Goal: Transaction & Acquisition: Purchase product/service

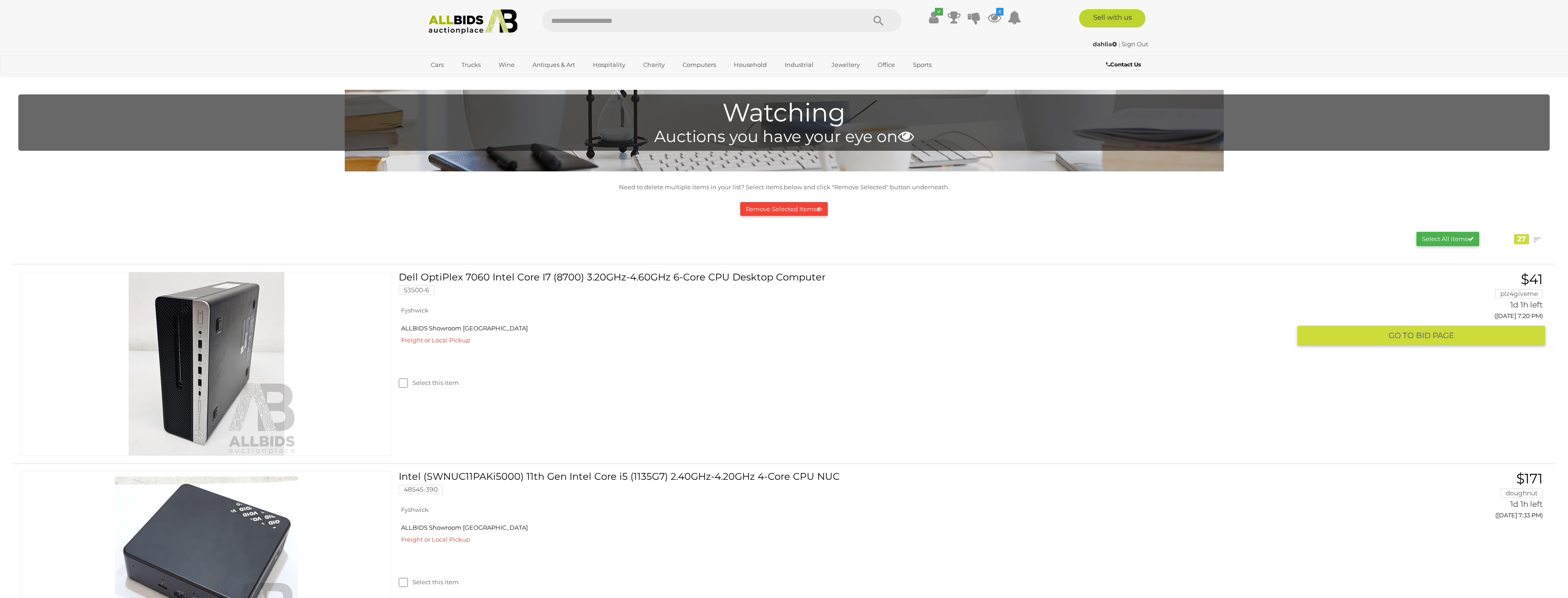
click at [596, 278] on link "Dell OptiPlex 7060 Intel Core I7 (8700) 3.20GHz-4.60GHz 6-Core CPU Desktop Comp…" at bounding box center [848, 286] width 885 height 30
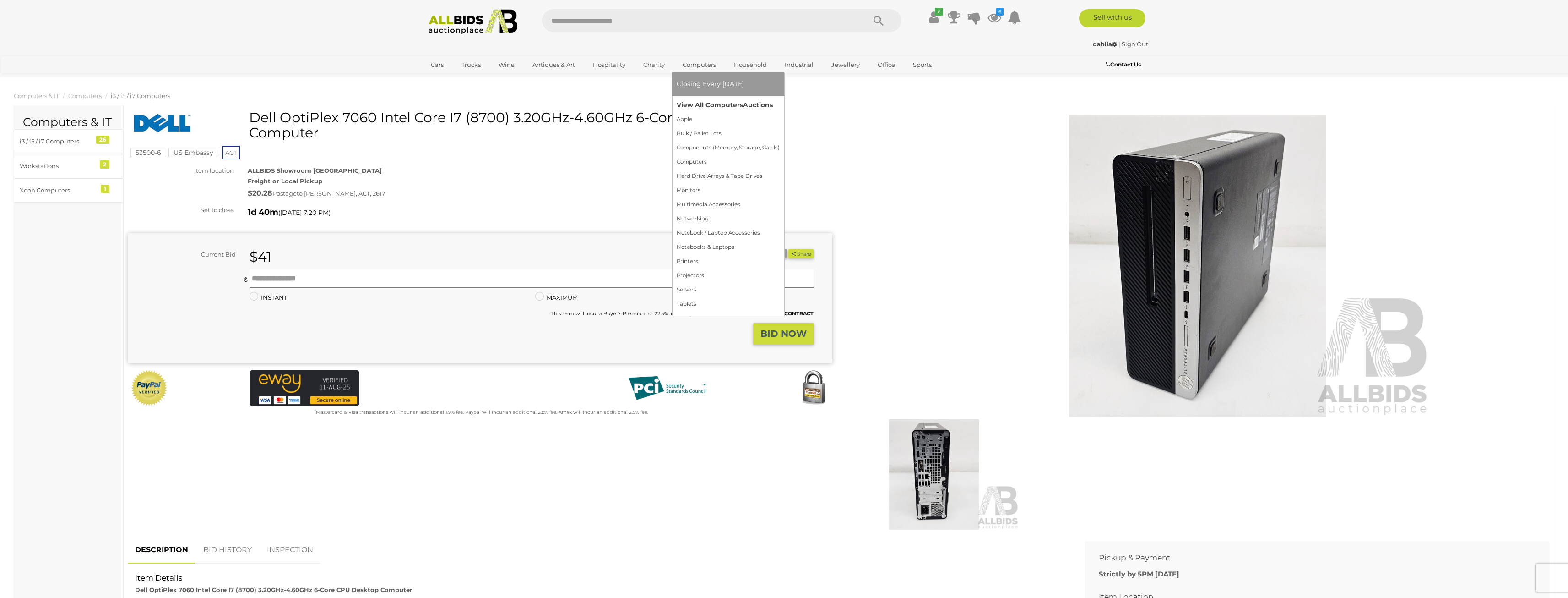
click at [698, 102] on link "View All Computers Auctions" at bounding box center [728, 105] width 103 height 14
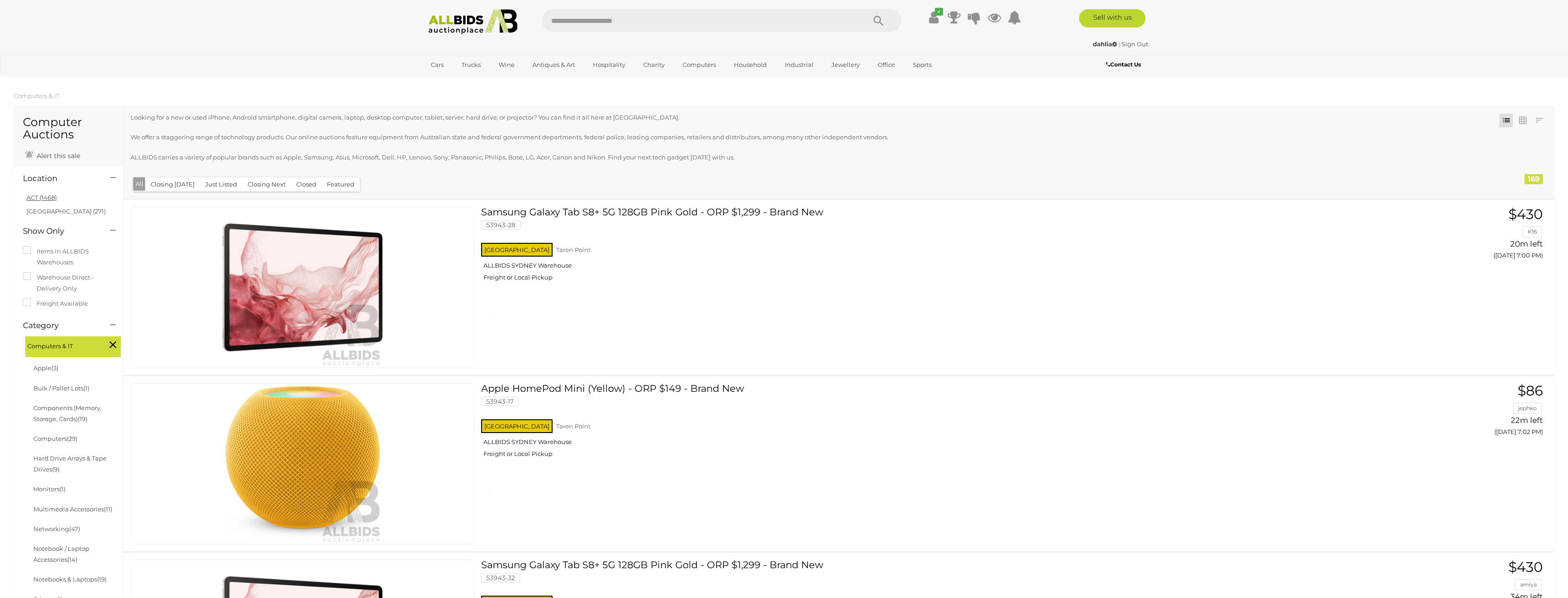
click at [45, 196] on link "ACT (1468)" at bounding box center [42, 197] width 30 height 7
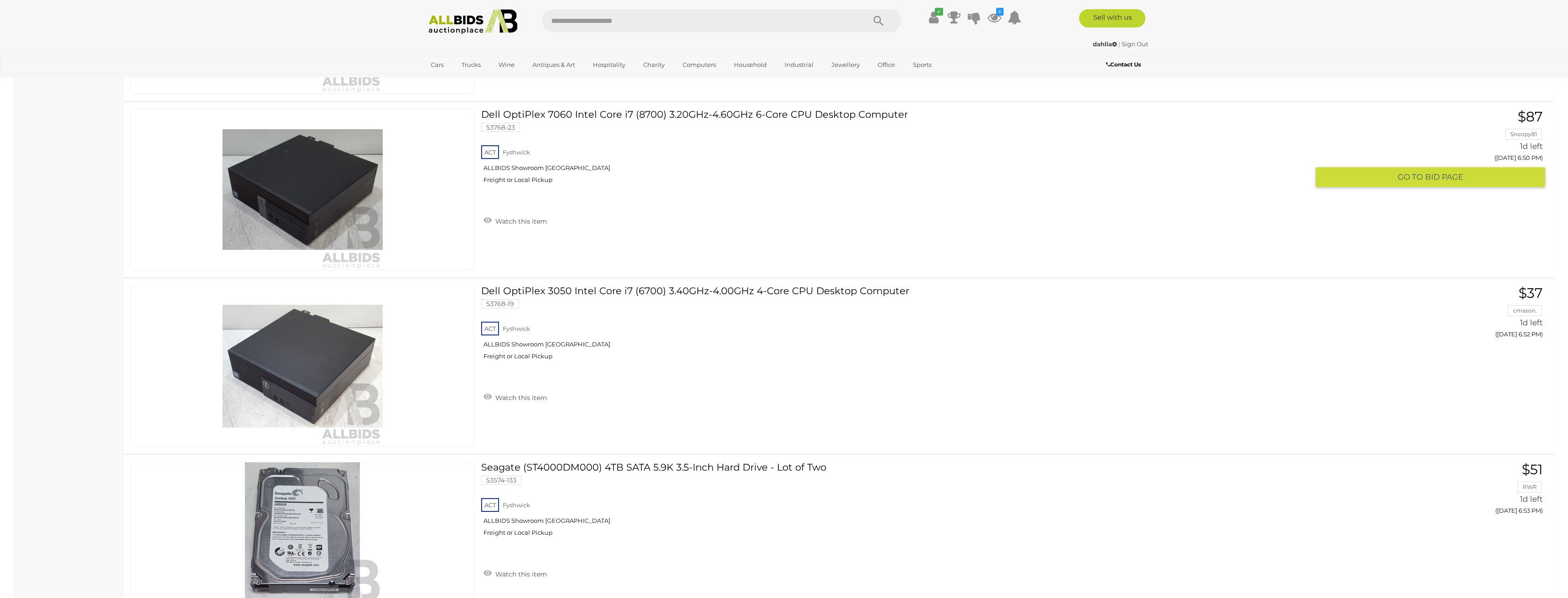
scroll to position [825, 0]
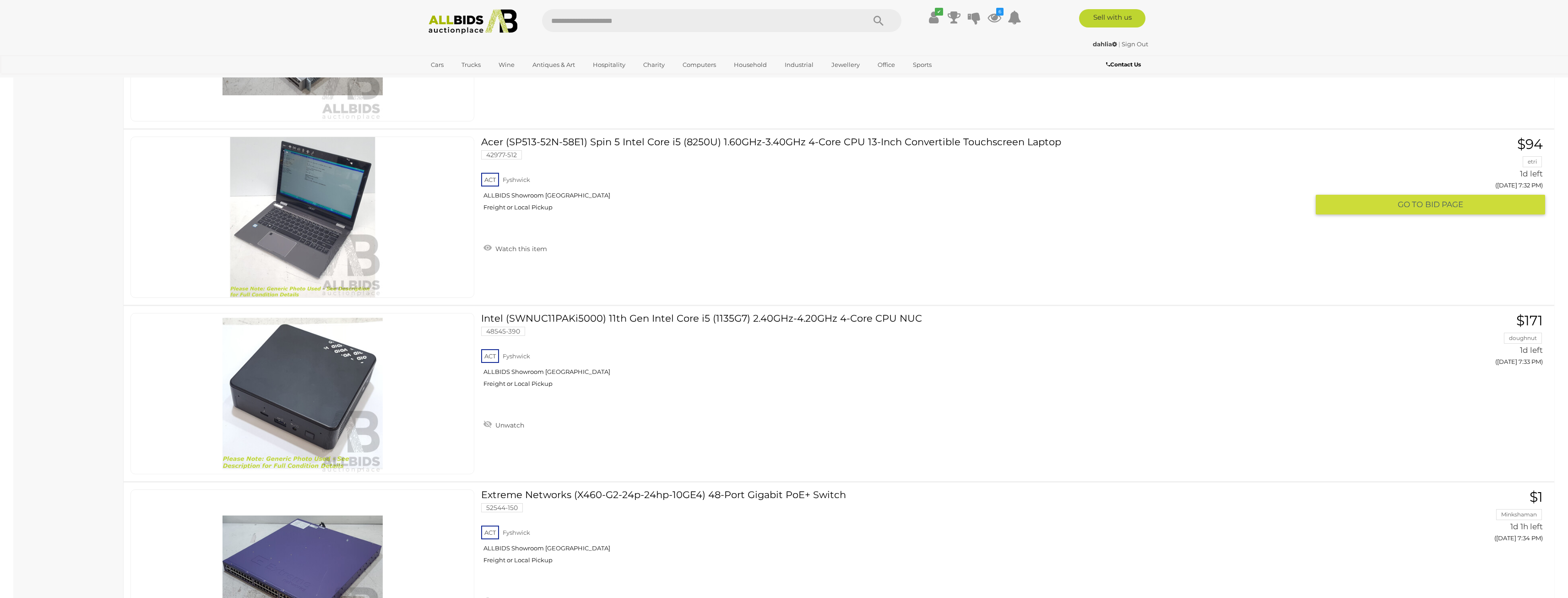
scroll to position [8015, 0]
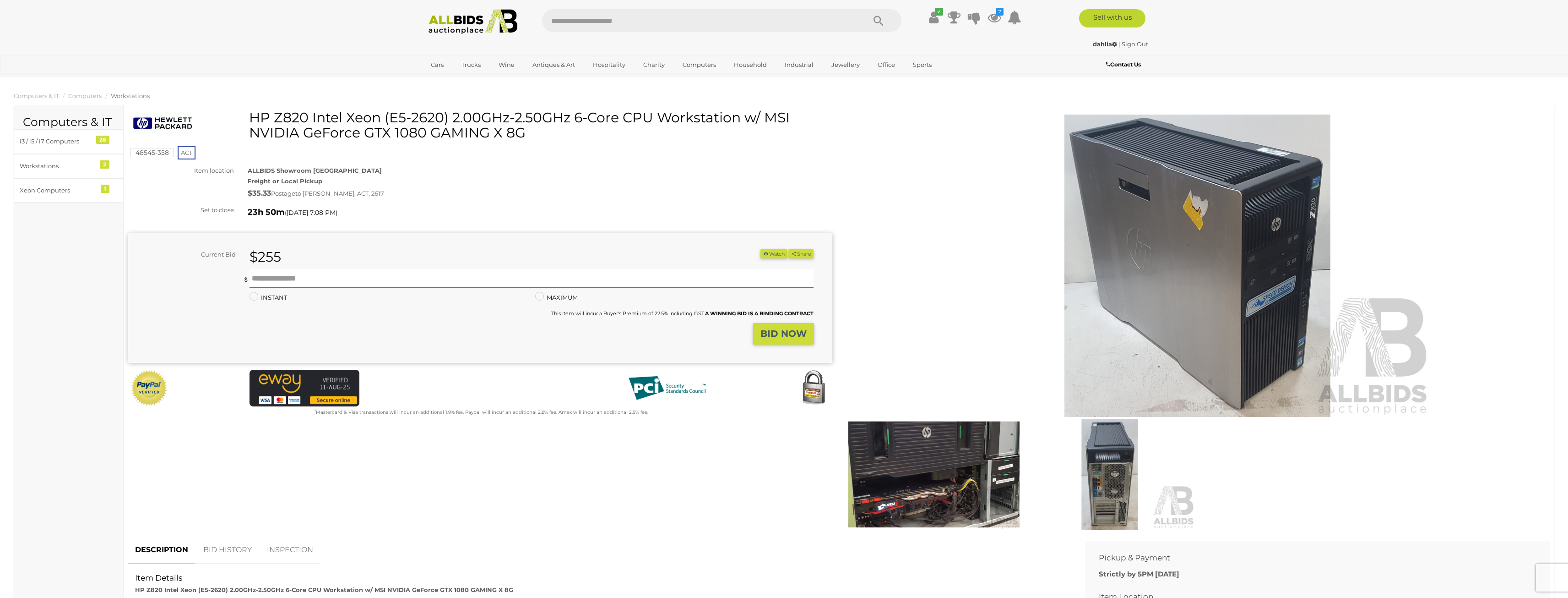
click at [959, 460] on img at bounding box center [934, 474] width 171 height 110
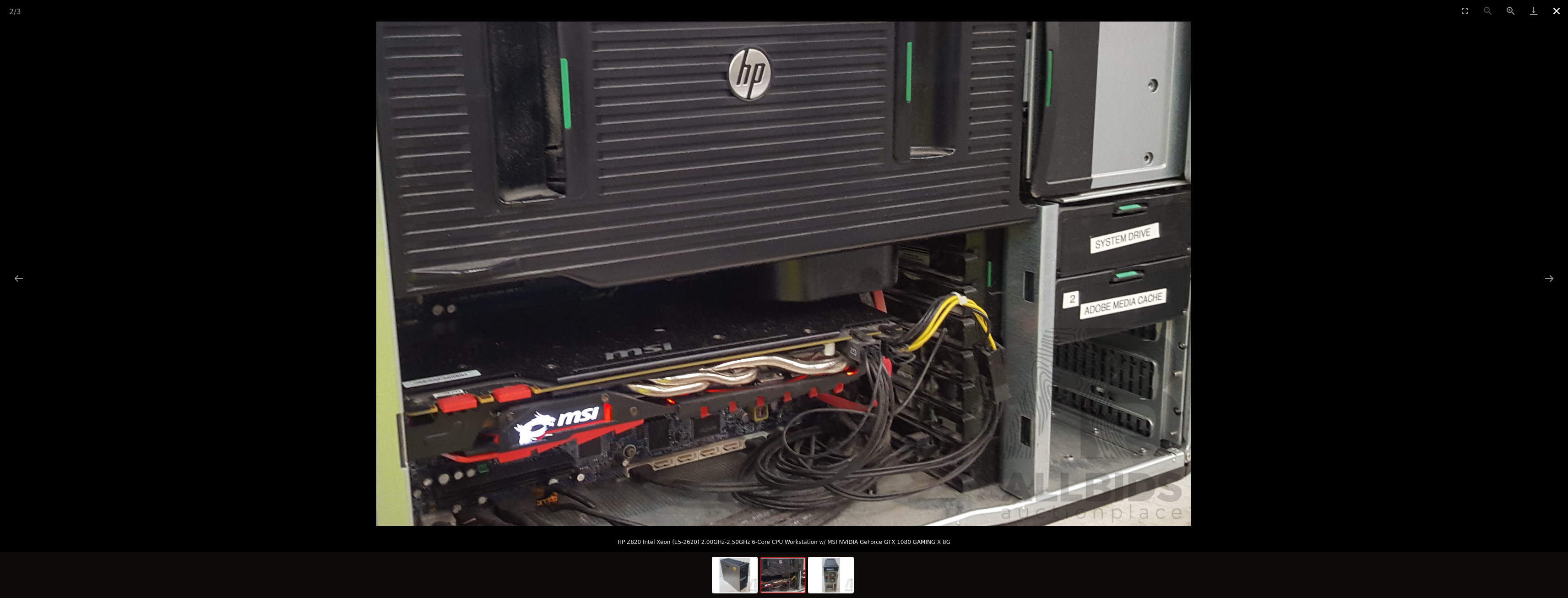
click at [1553, 15] on button "Close gallery" at bounding box center [1556, 10] width 23 height 21
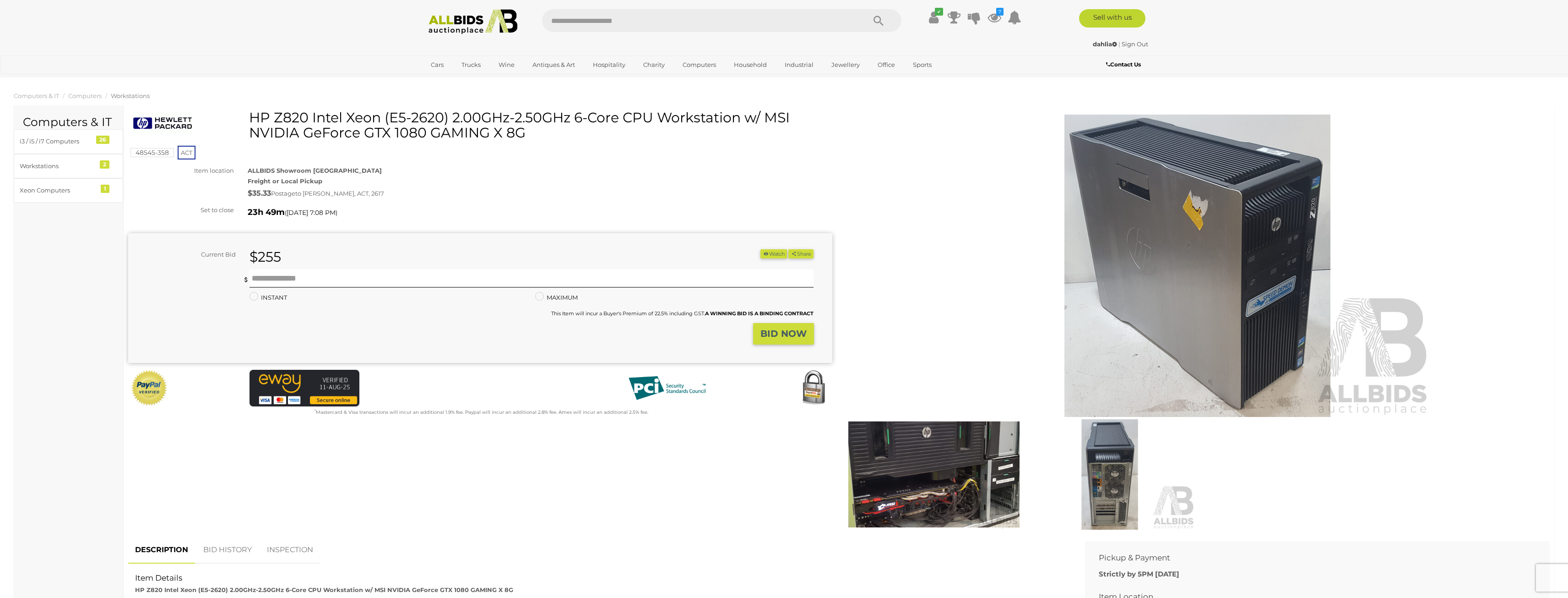
click at [1116, 474] on img at bounding box center [1109, 474] width 171 height 110
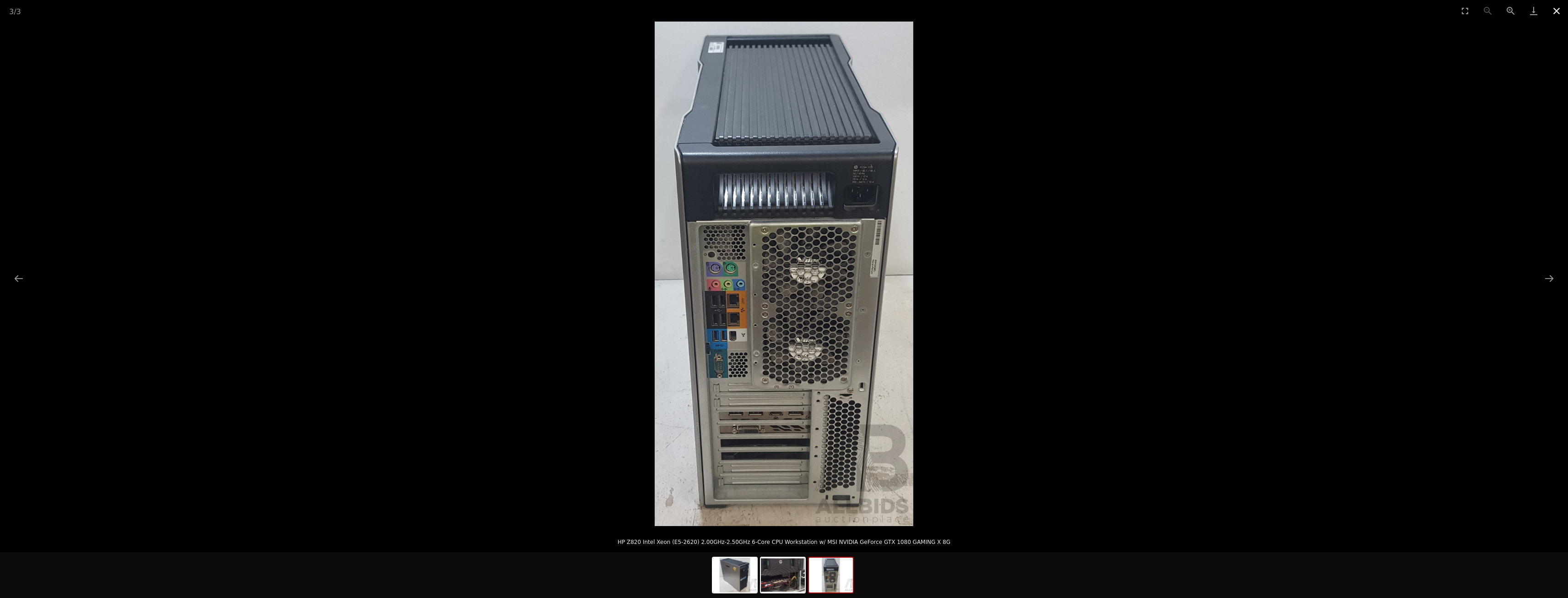
click at [1559, 15] on button "Close gallery" at bounding box center [1556, 10] width 23 height 21
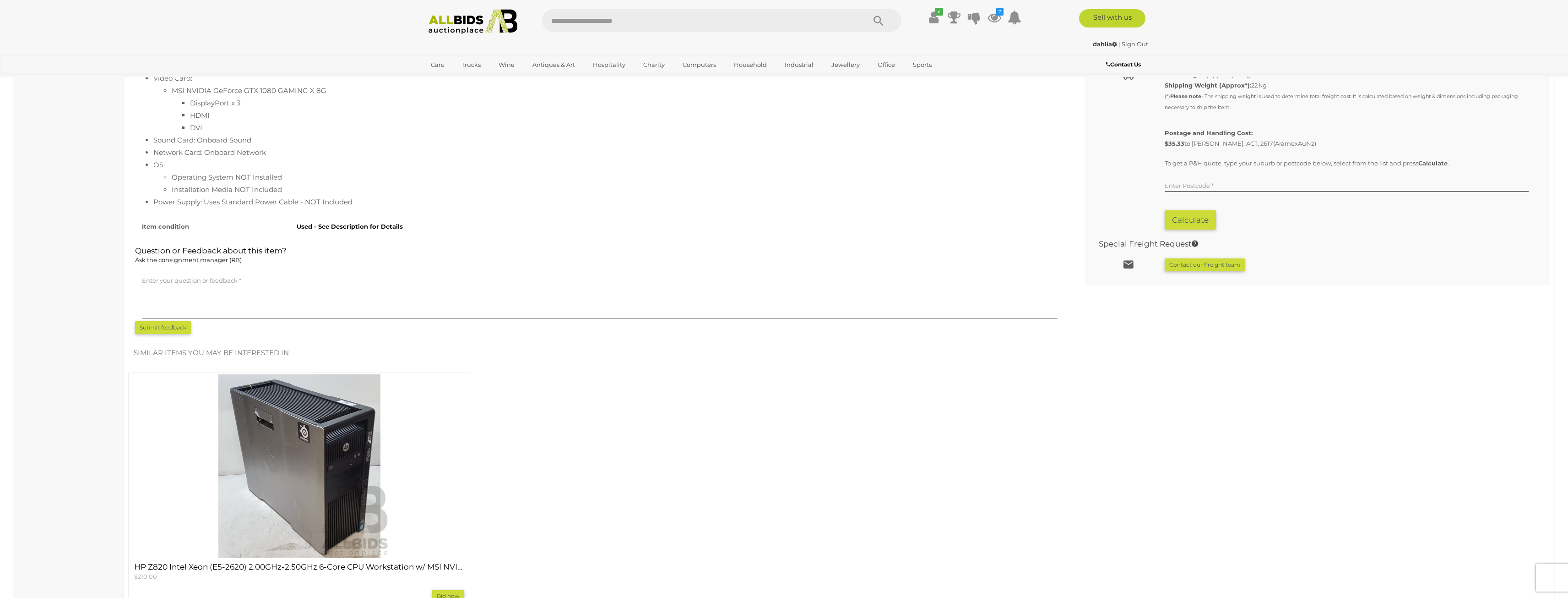
scroll to position [687, 0]
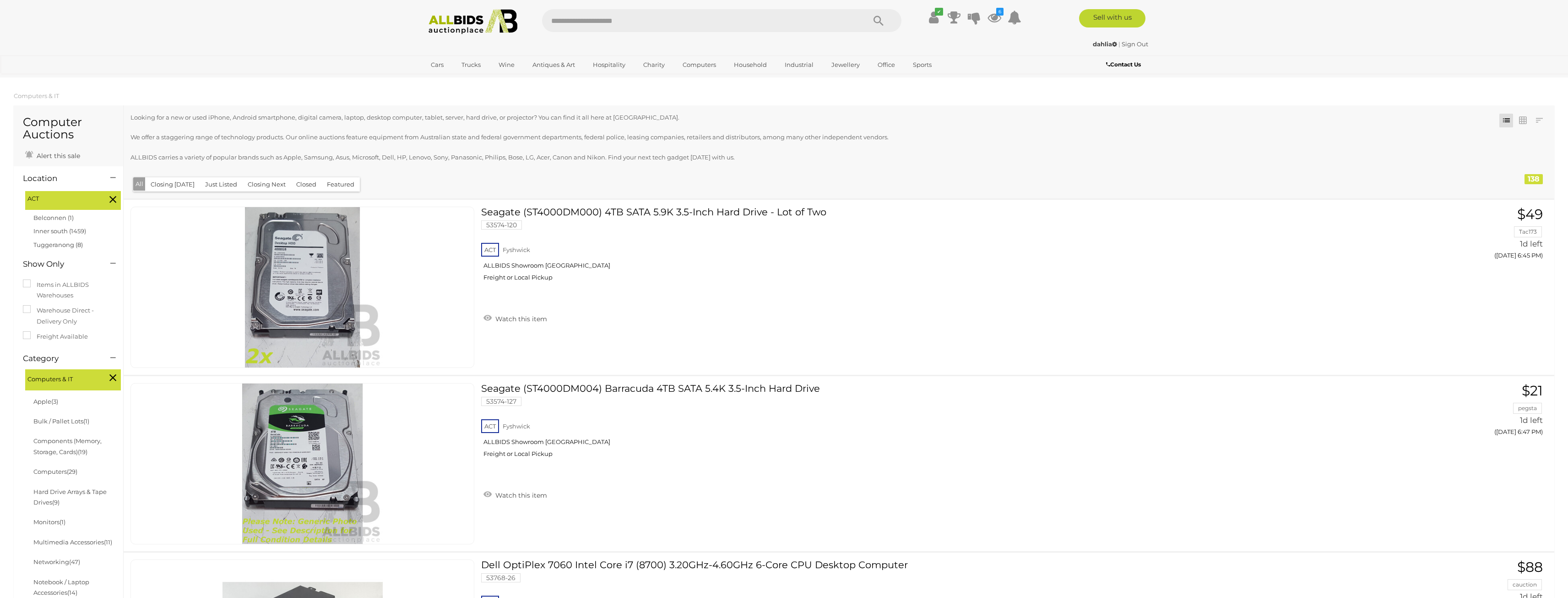
scroll to position [8015, 0]
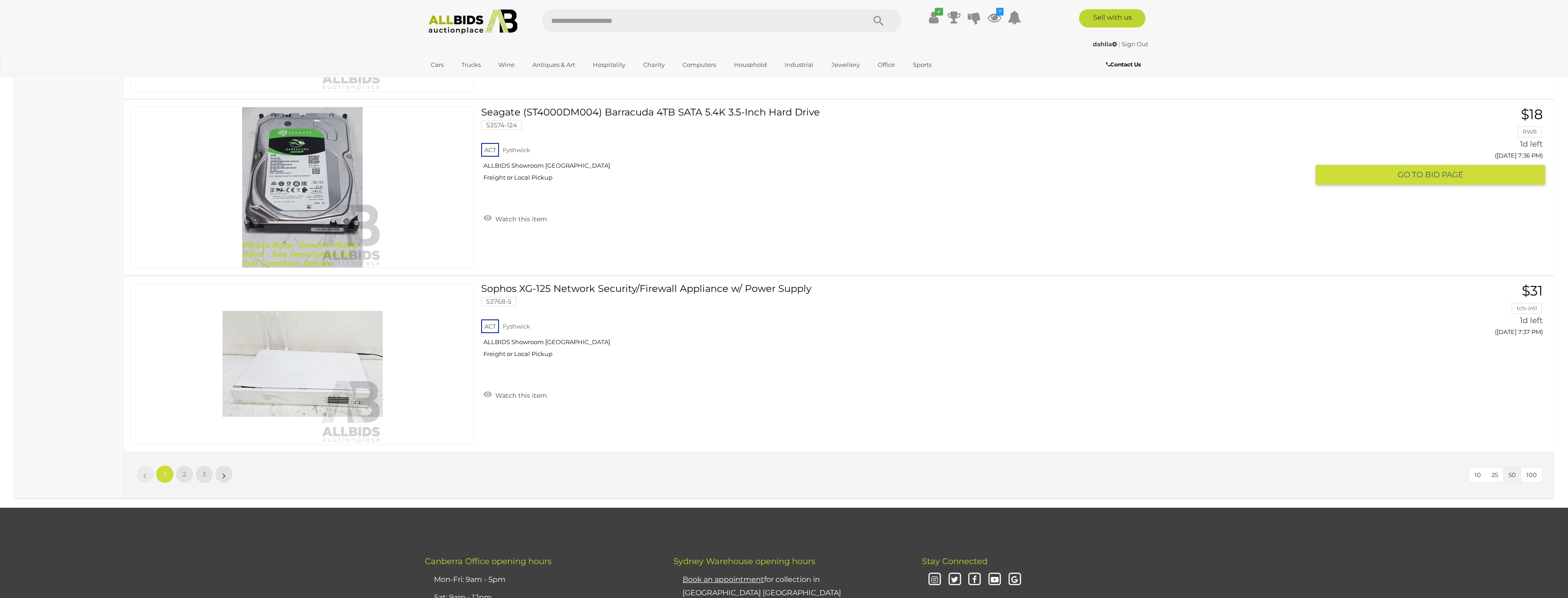
scroll to position [8565, 0]
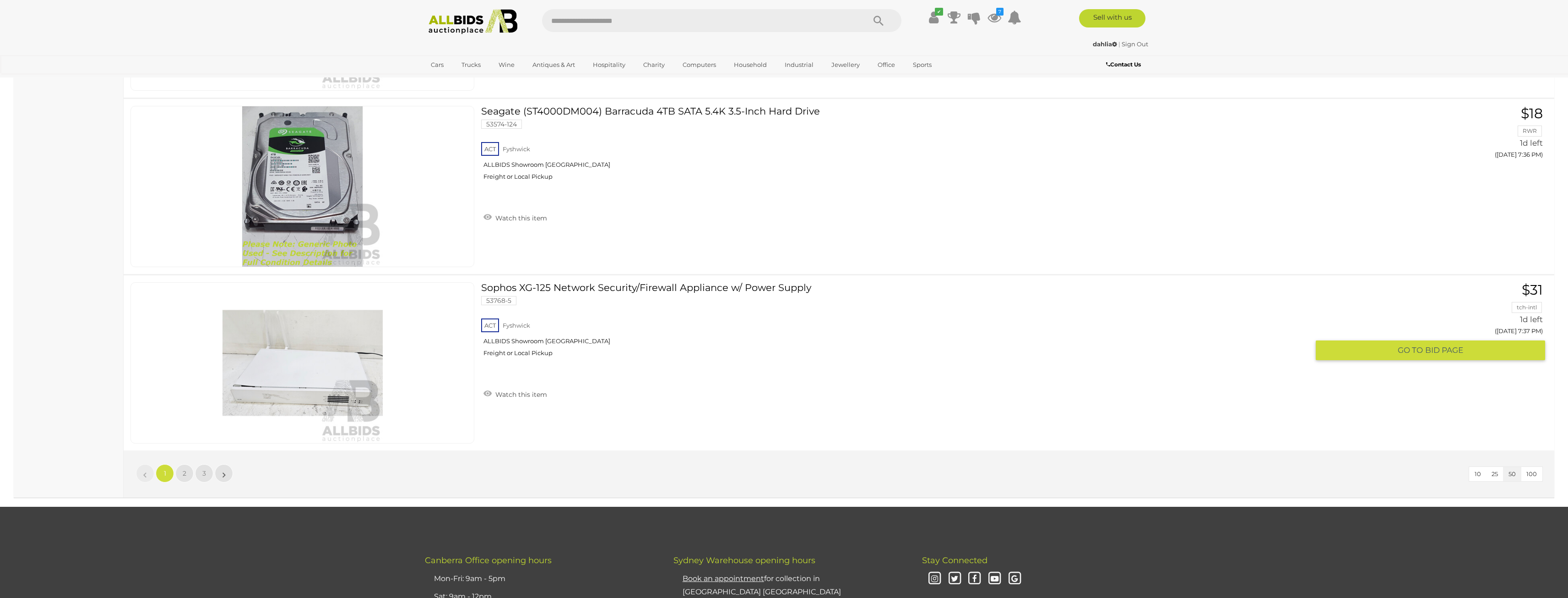
click at [673, 284] on link "Sophos XG-125 Network Security/Firewall Appliance w/ Power Supply 53768-5 ACT F…" at bounding box center [898, 323] width 821 height 82
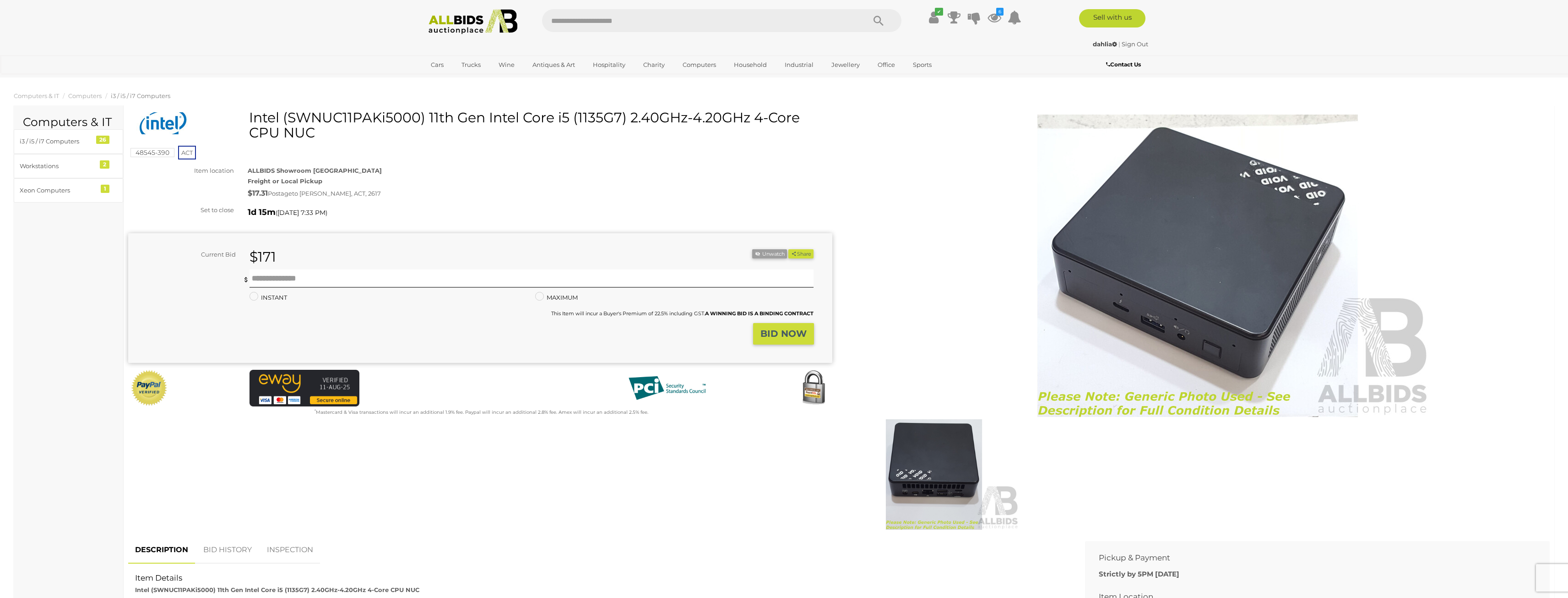
click at [920, 490] on img at bounding box center [934, 474] width 171 height 110
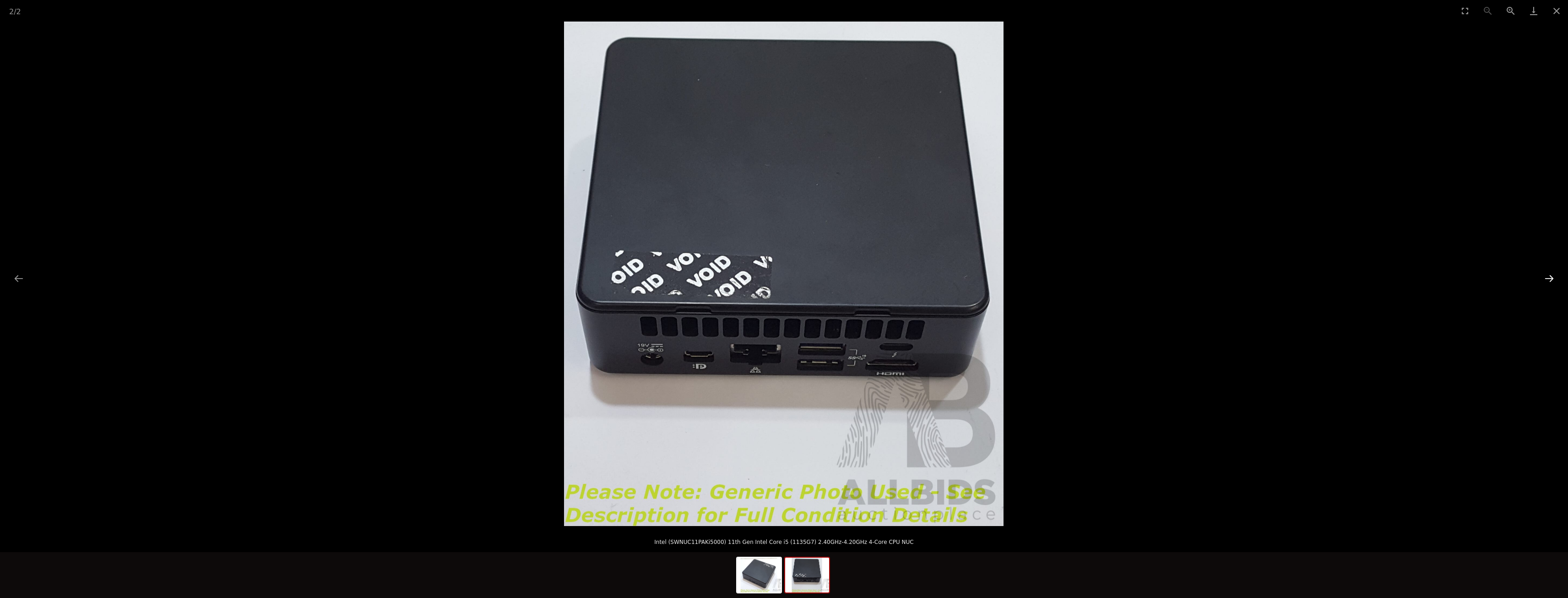
click at [1550, 275] on button "Next slide" at bounding box center [1549, 278] width 19 height 18
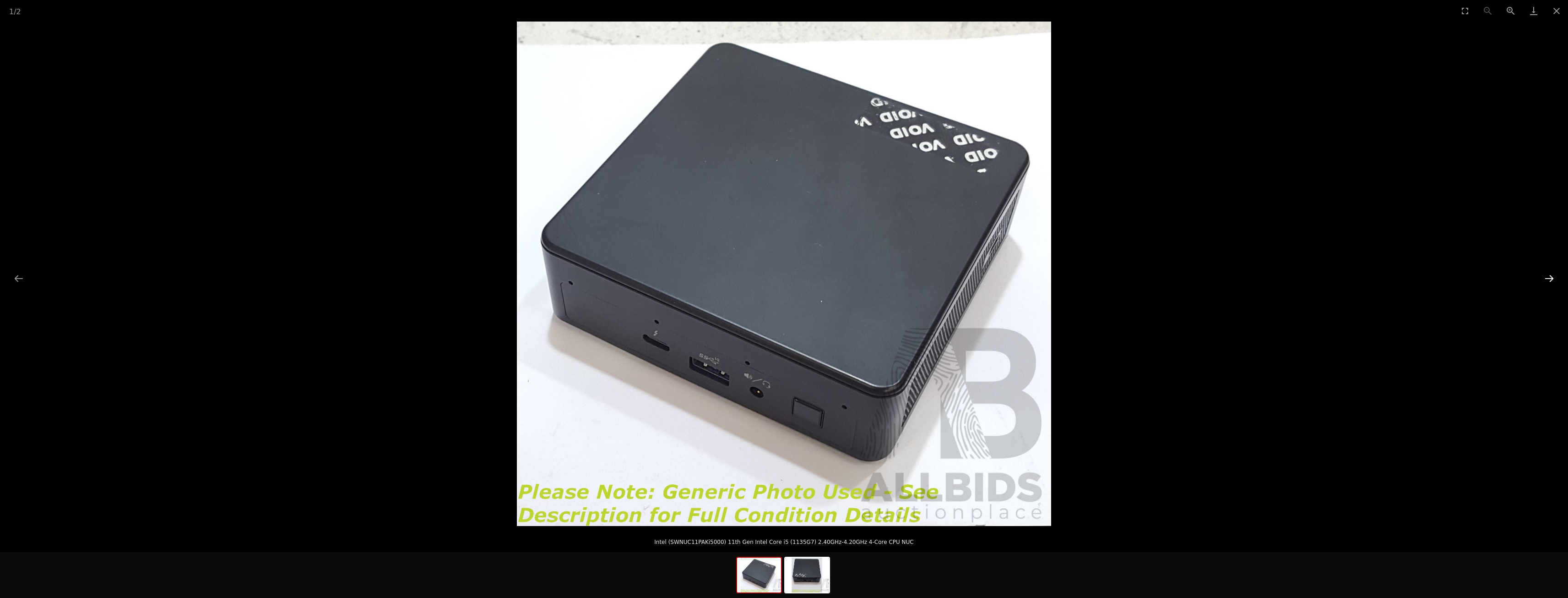
click at [1549, 275] on button "Next slide" at bounding box center [1549, 278] width 19 height 18
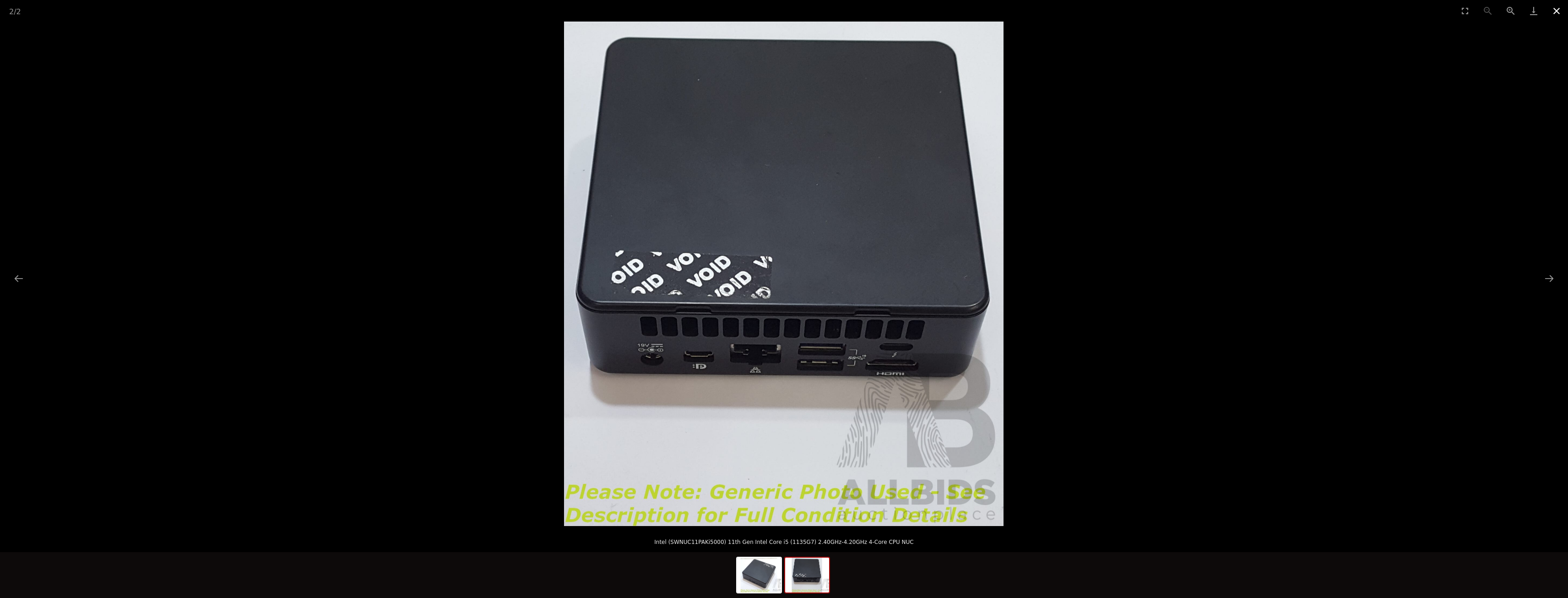
click at [1559, 10] on button "Close gallery" at bounding box center [1556, 10] width 23 height 21
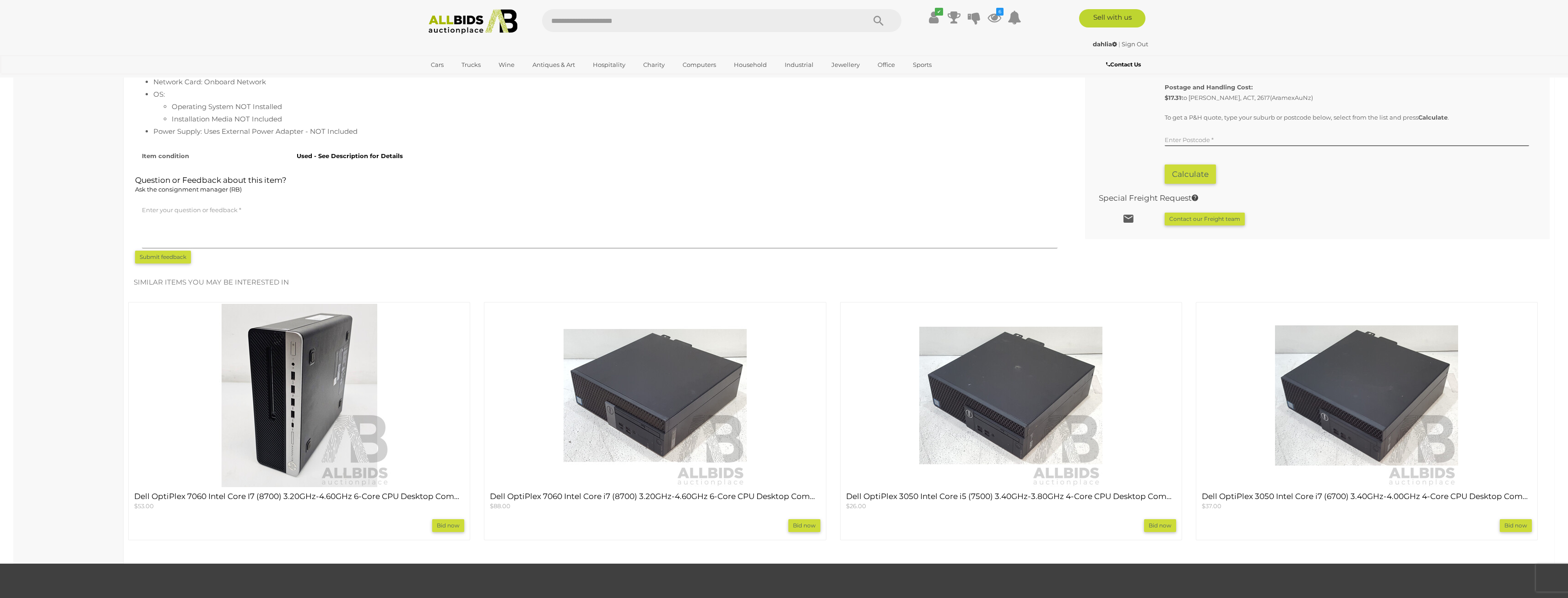
scroll to position [687, 0]
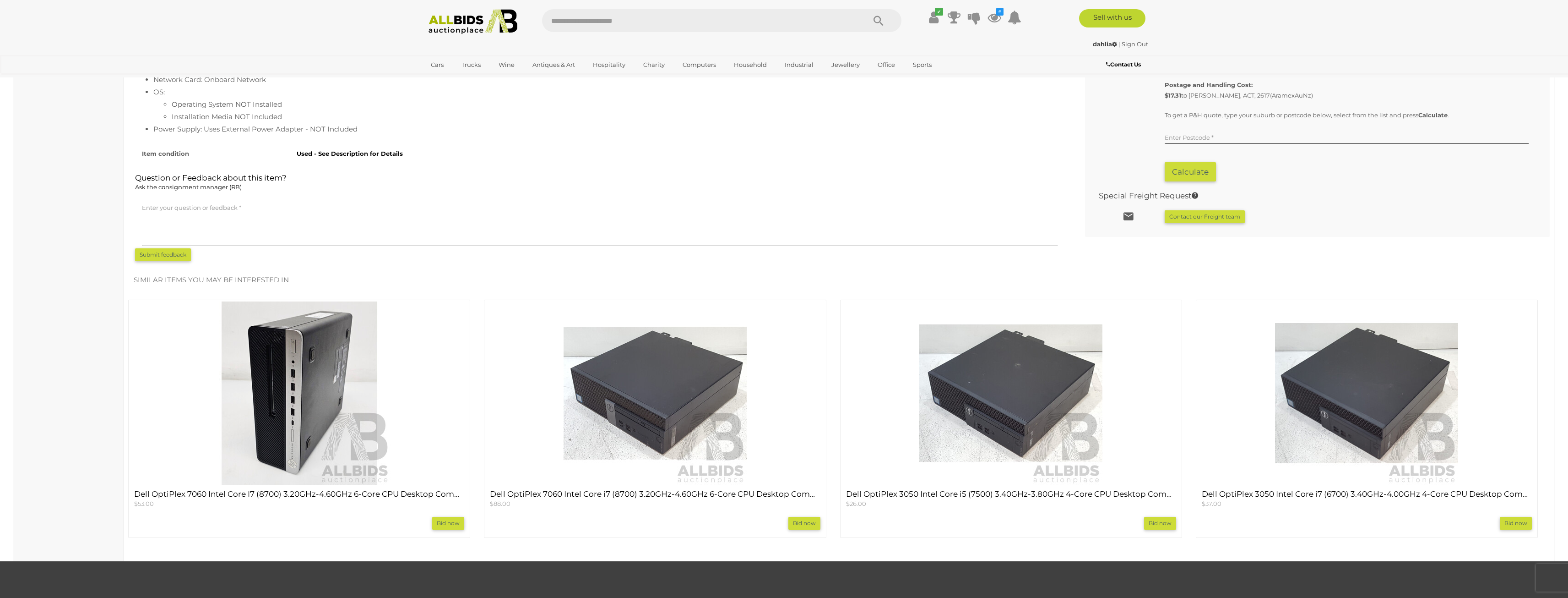
click at [657, 420] on img at bounding box center [655, 393] width 183 height 183
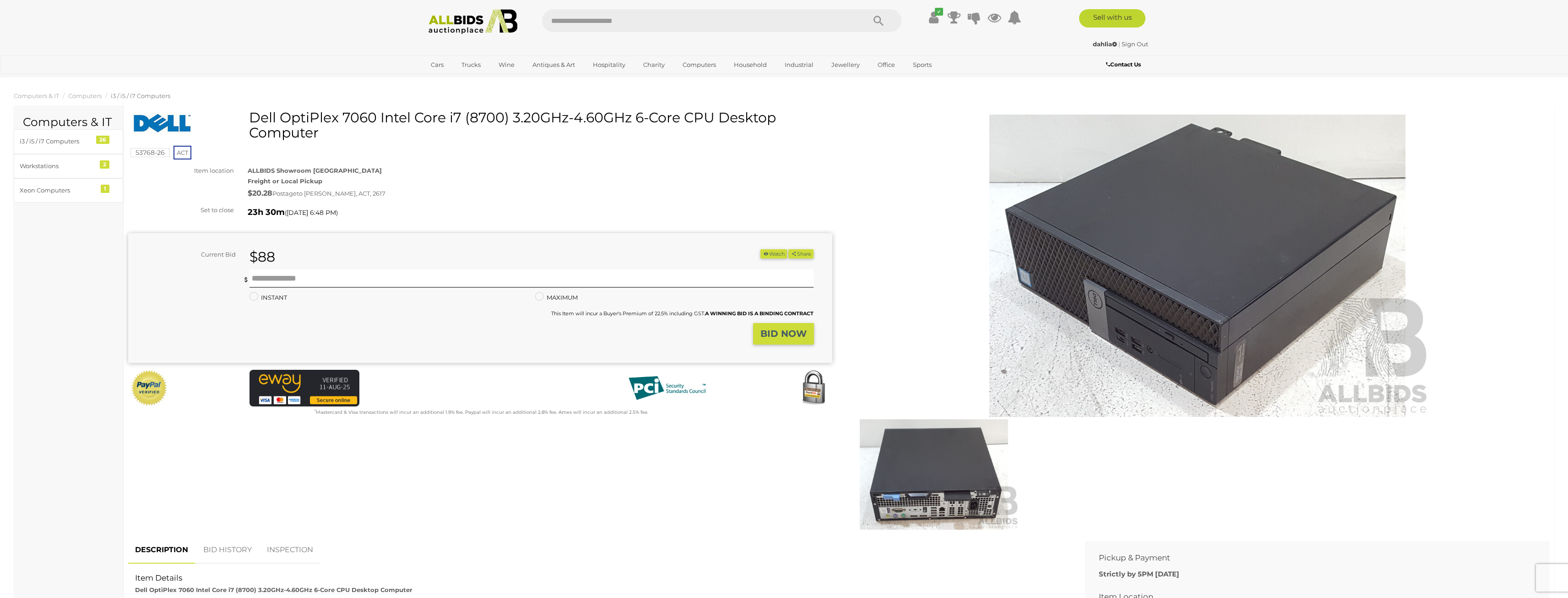
click at [928, 504] on img at bounding box center [934, 474] width 171 height 110
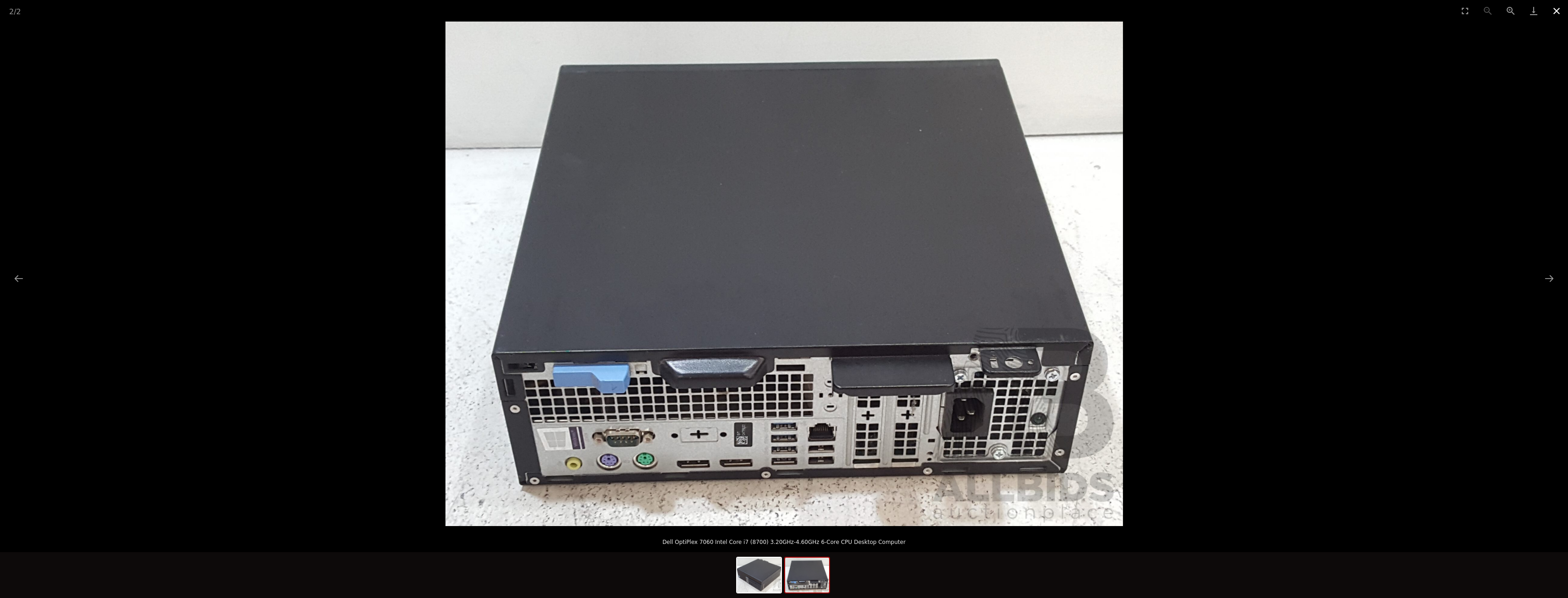
click at [1553, 11] on button "Close gallery" at bounding box center [1556, 10] width 23 height 21
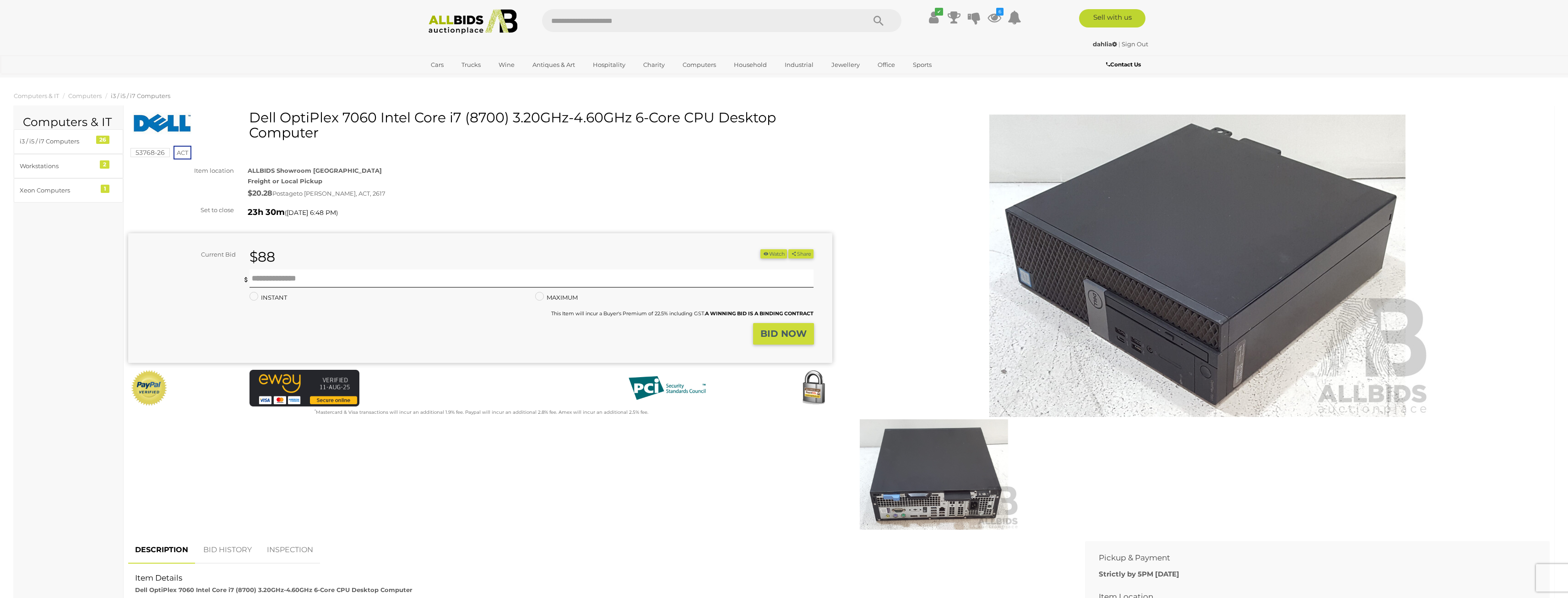
click at [773, 254] on button "Watch" at bounding box center [774, 254] width 27 height 10
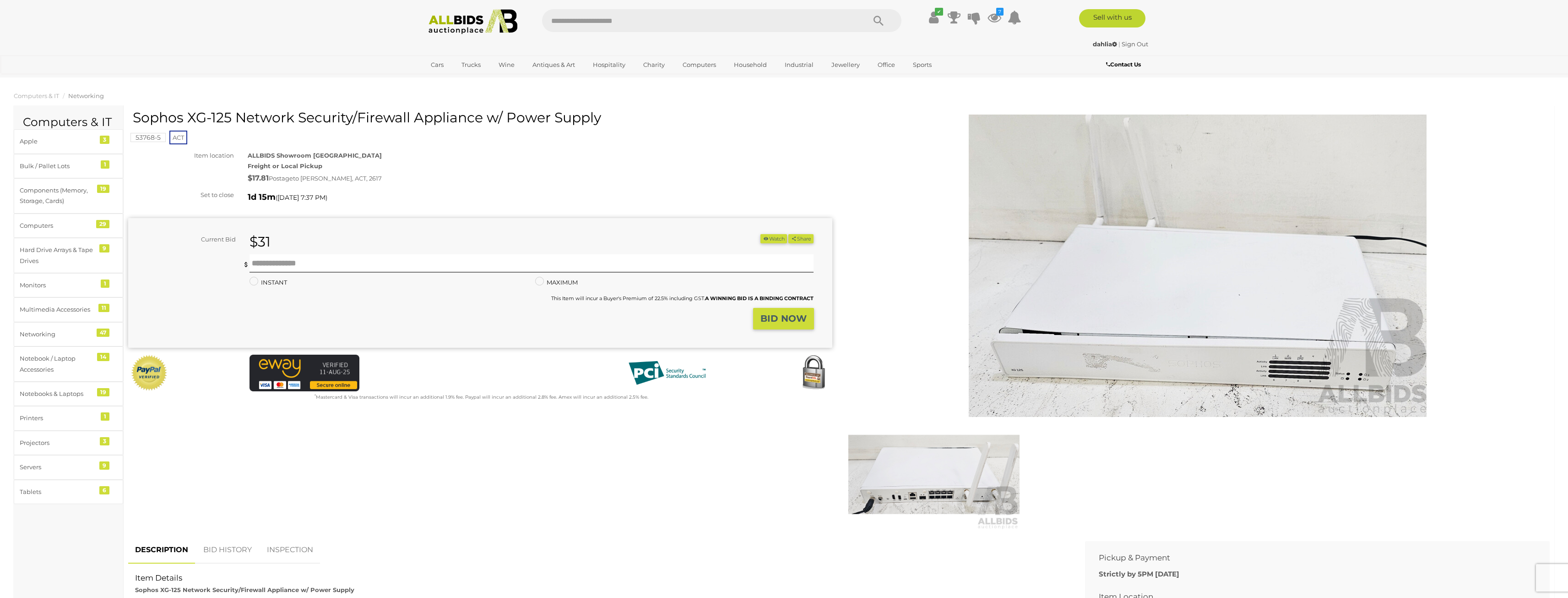
click at [943, 480] on img at bounding box center [934, 474] width 171 height 110
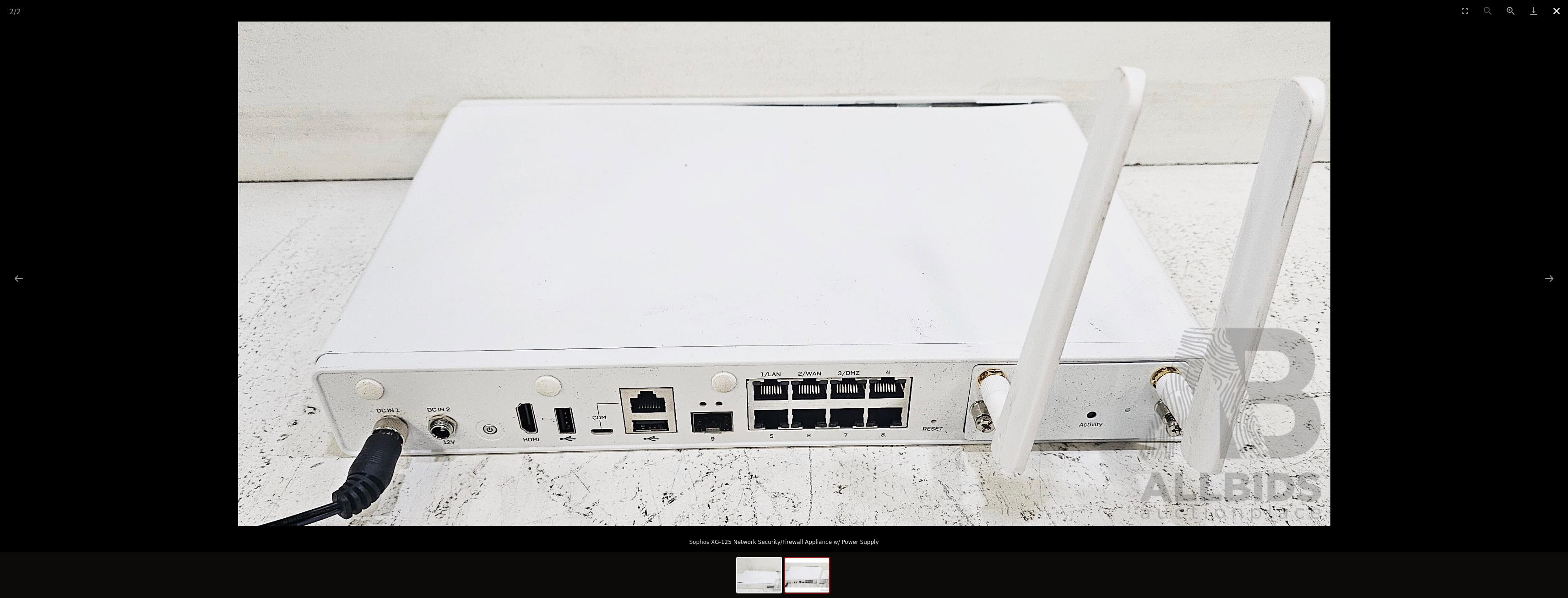
click at [1555, 10] on button "Close gallery" at bounding box center [1556, 10] width 23 height 21
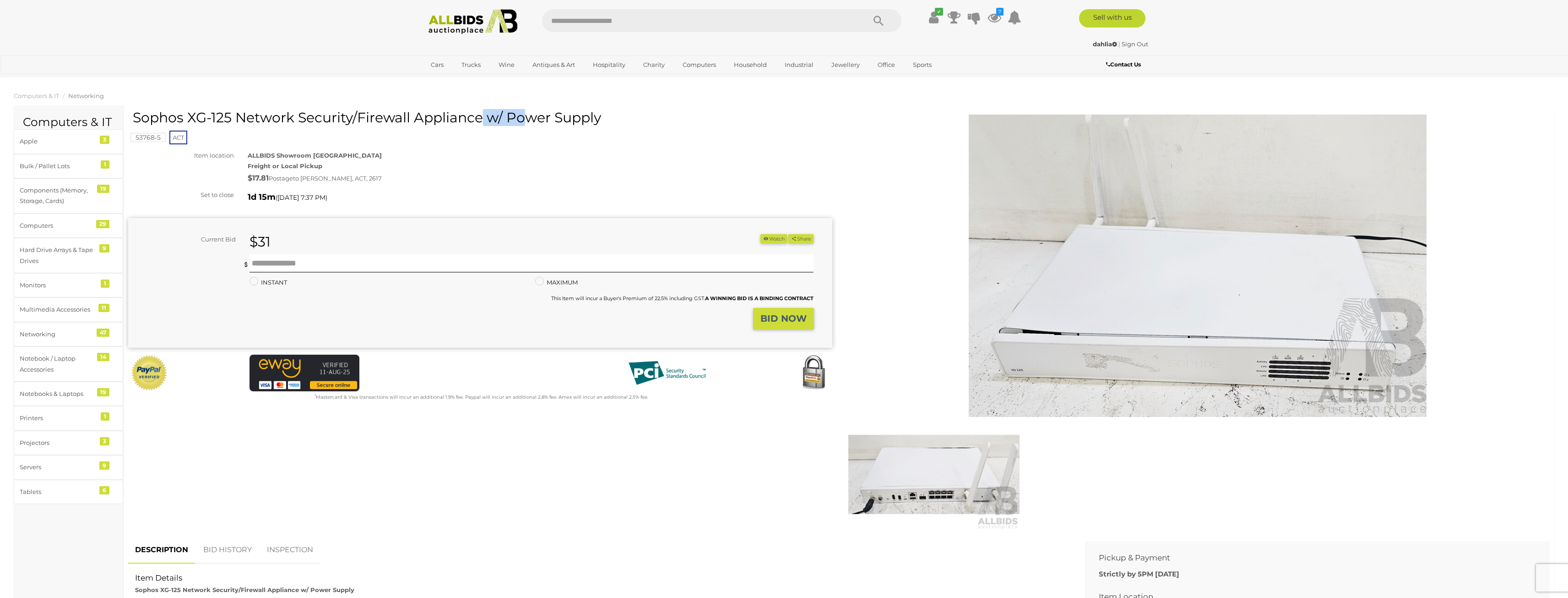
drag, startPoint x: 182, startPoint y: 119, endPoint x: 136, endPoint y: 114, distance: 46.3
click at [136, 114] on h1 "Sophos XG-125 Network Security/Firewall Appliance w/ Power Supply" at bounding box center [481, 118] width 697 height 15
copy h1 "Sophos"
paste input "******"
type input "******"
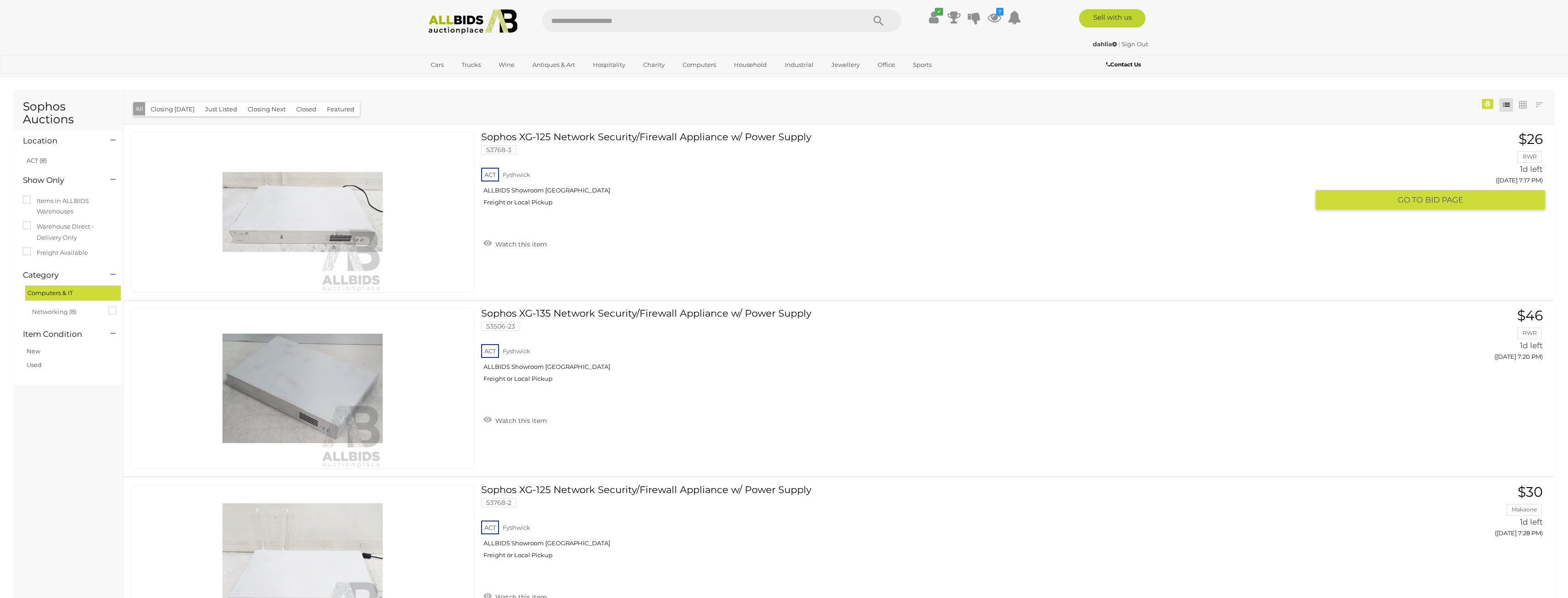
click at [657, 139] on link "Sophos XG-125 Network Security/Firewall Appliance w/ Power Supply 53768-3 ACT F…" at bounding box center [898, 172] width 821 height 82
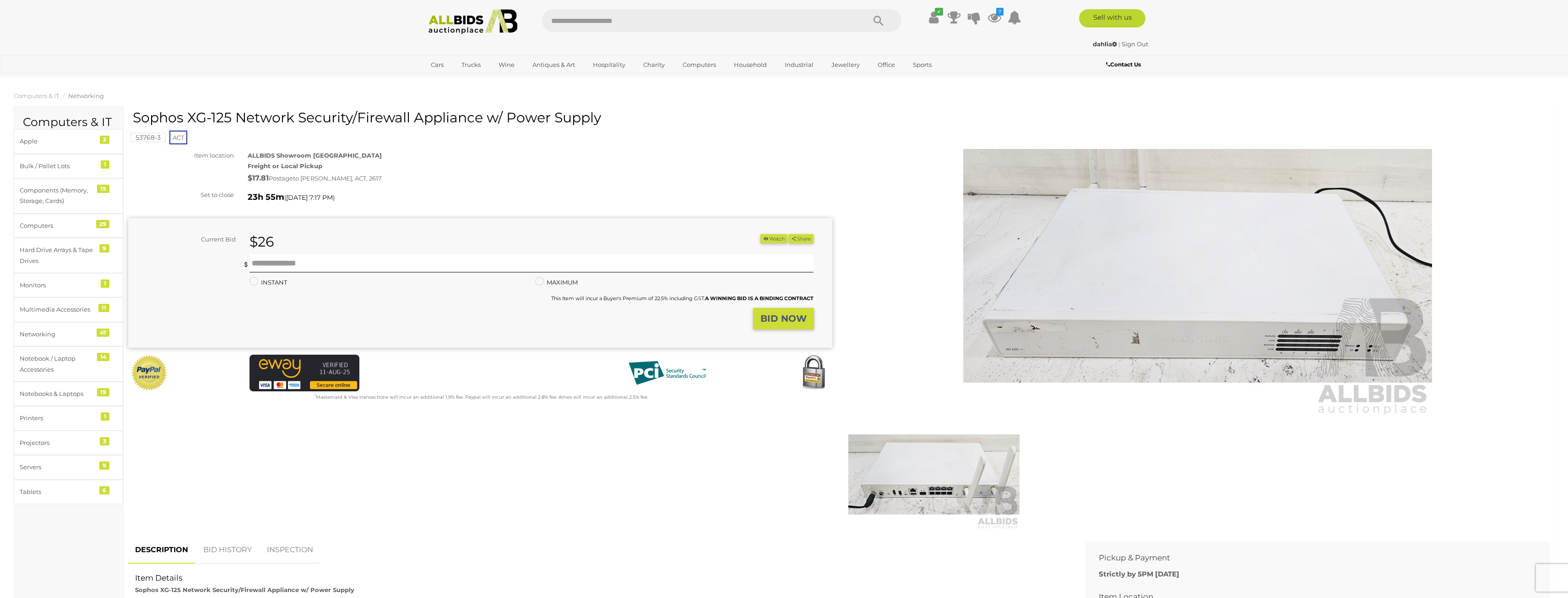
click at [959, 503] on img at bounding box center [934, 474] width 171 height 110
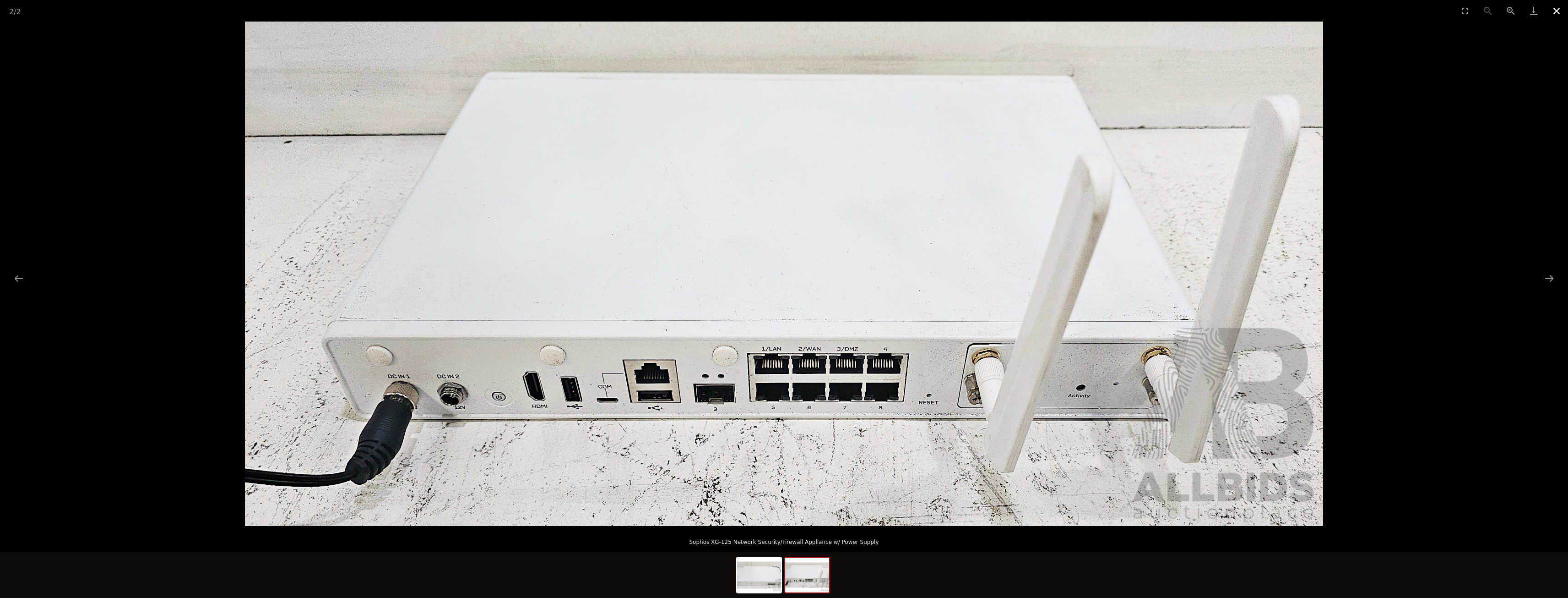
click at [1557, 16] on button "Close gallery" at bounding box center [1556, 10] width 23 height 21
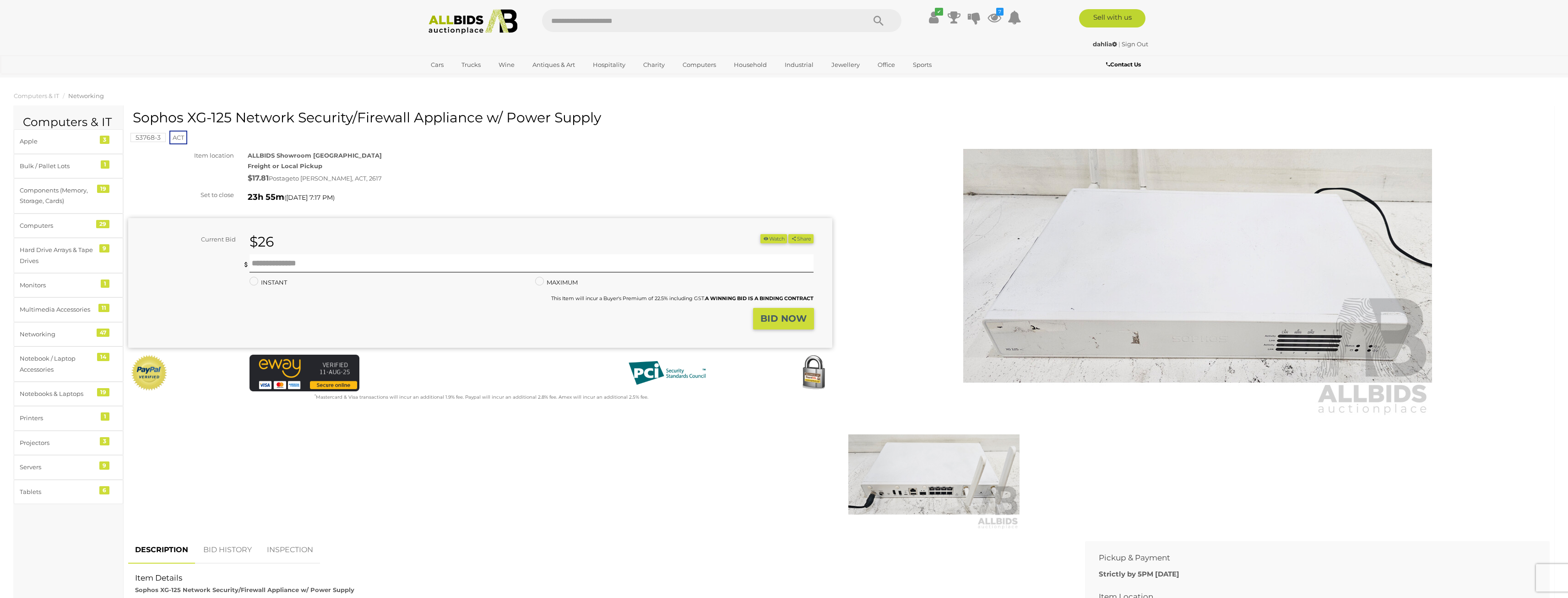
click at [452, 16] on img at bounding box center [473, 21] width 99 height 25
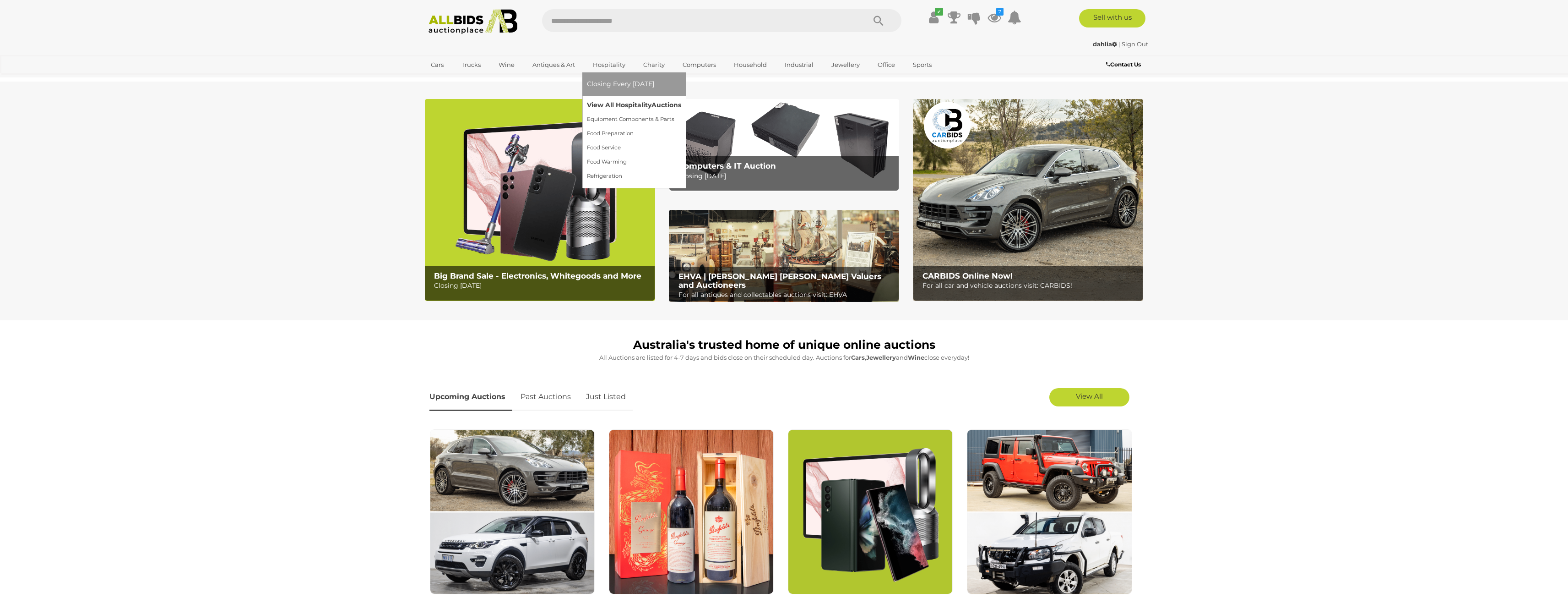
click at [616, 102] on link "View All Hospitality Auctions" at bounding box center [634, 105] width 94 height 14
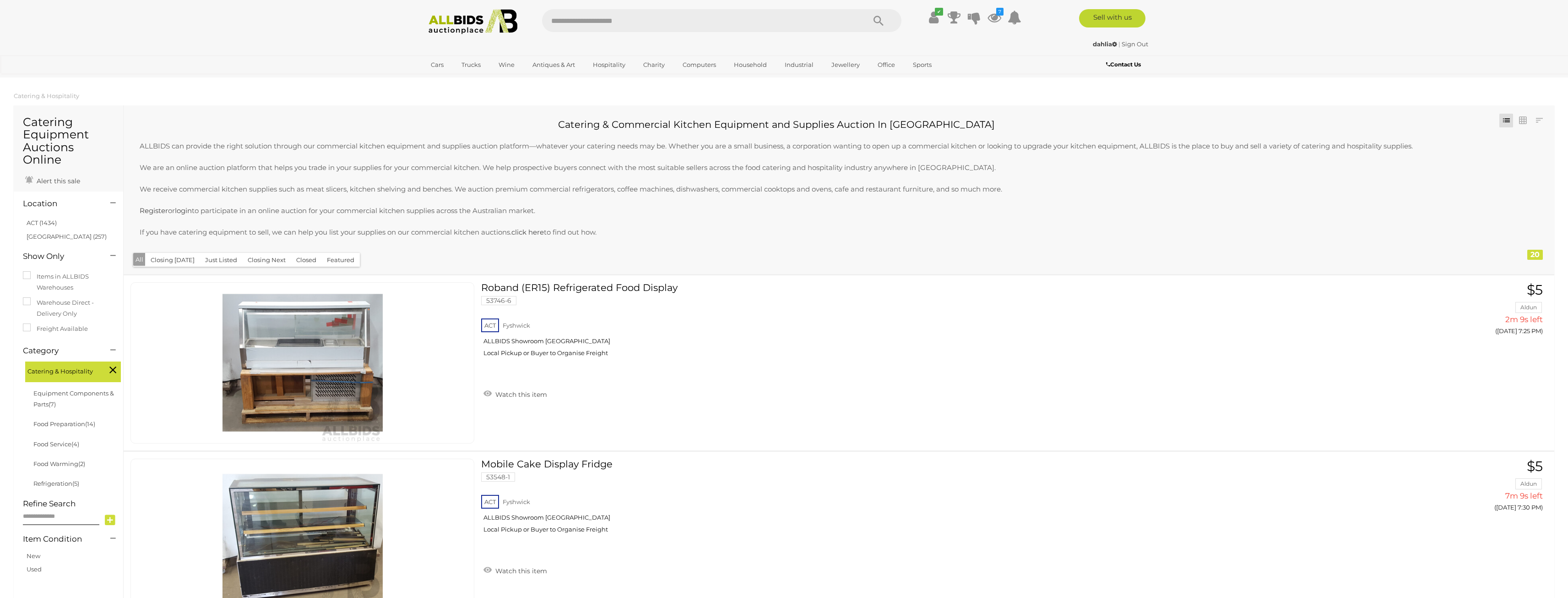
click at [444, 21] on img at bounding box center [473, 21] width 99 height 25
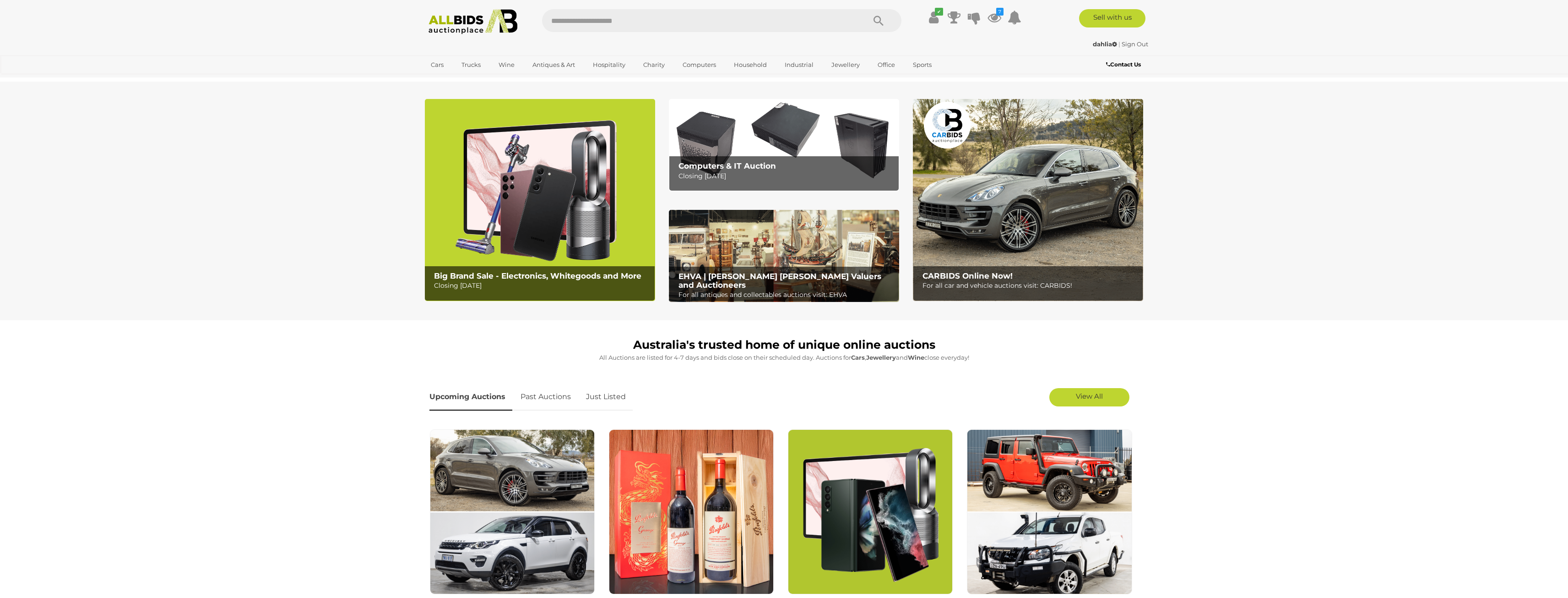
click at [746, 125] on img at bounding box center [784, 144] width 230 height 92
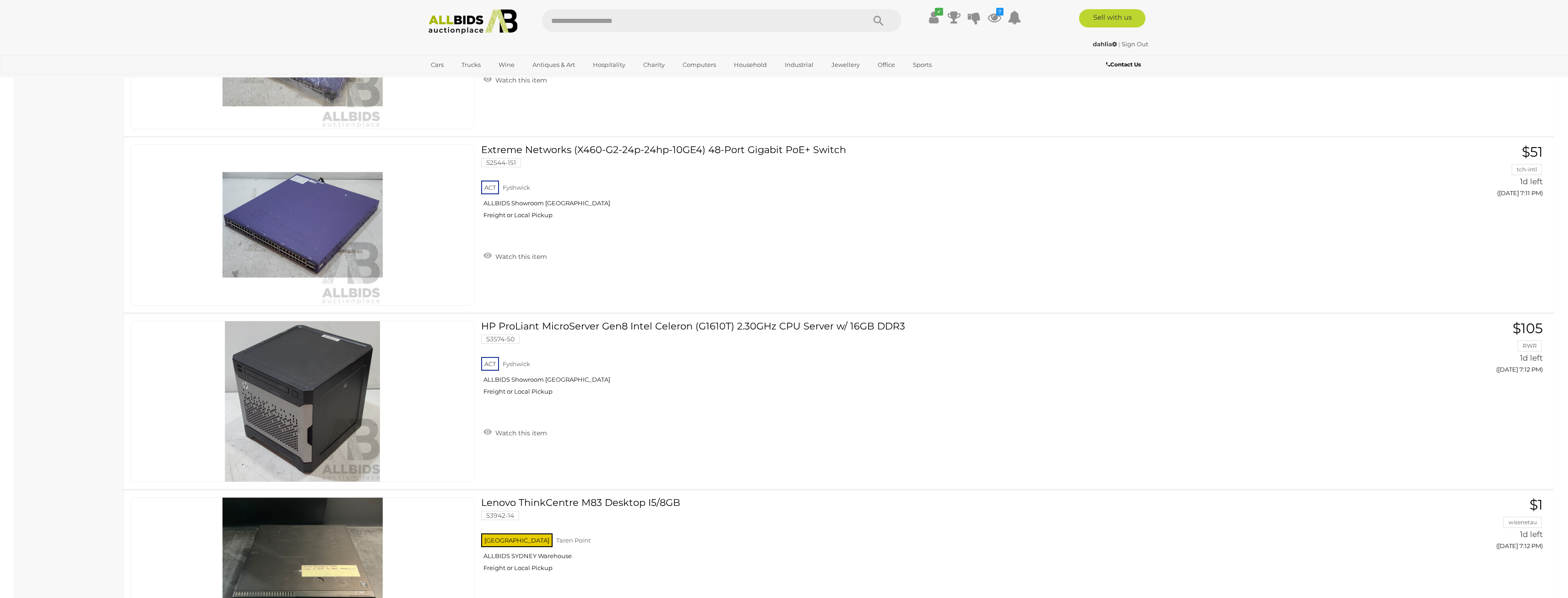
scroll to position [6797, 0]
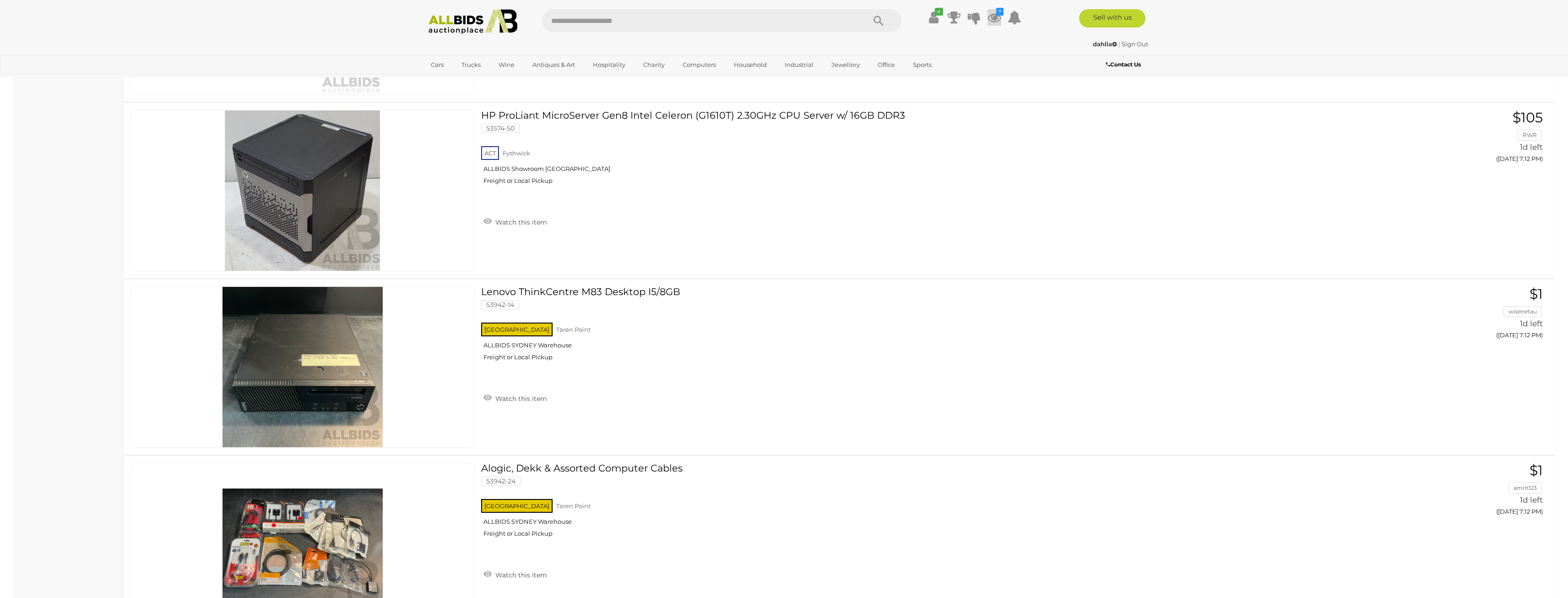
click at [995, 21] on icon at bounding box center [994, 17] width 14 height 16
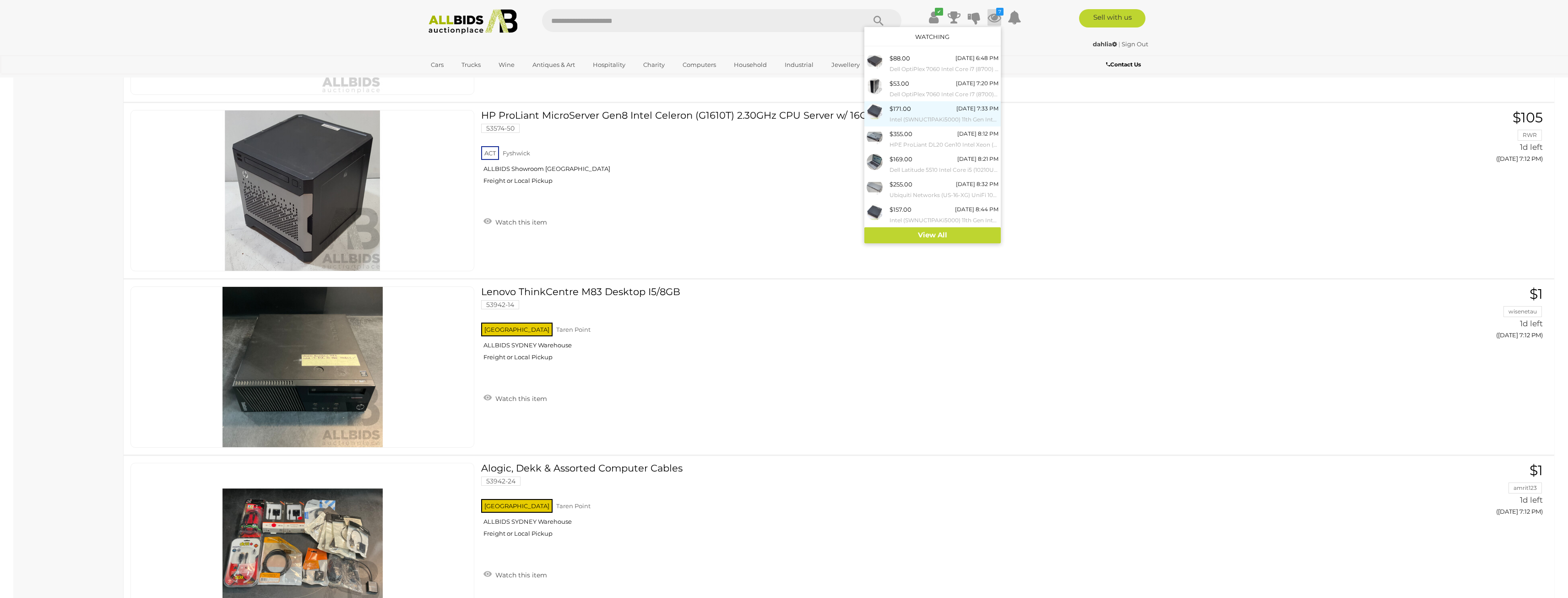
click at [944, 111] on div "$171.00 Tomorrow 7:33 PM Intel (SWNUC11PAKi5000) 11th Gen Intel Core i5 (1135G7…" at bounding box center [943, 114] width 109 height 21
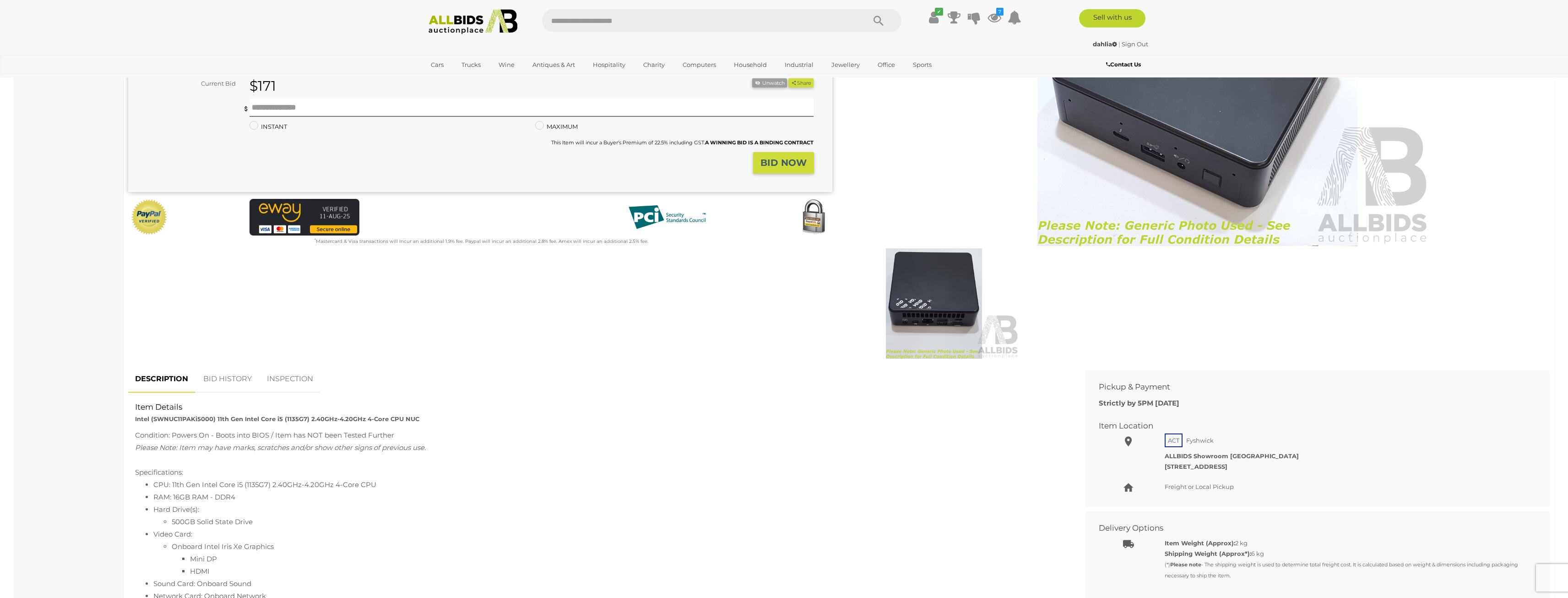
scroll to position [275, 0]
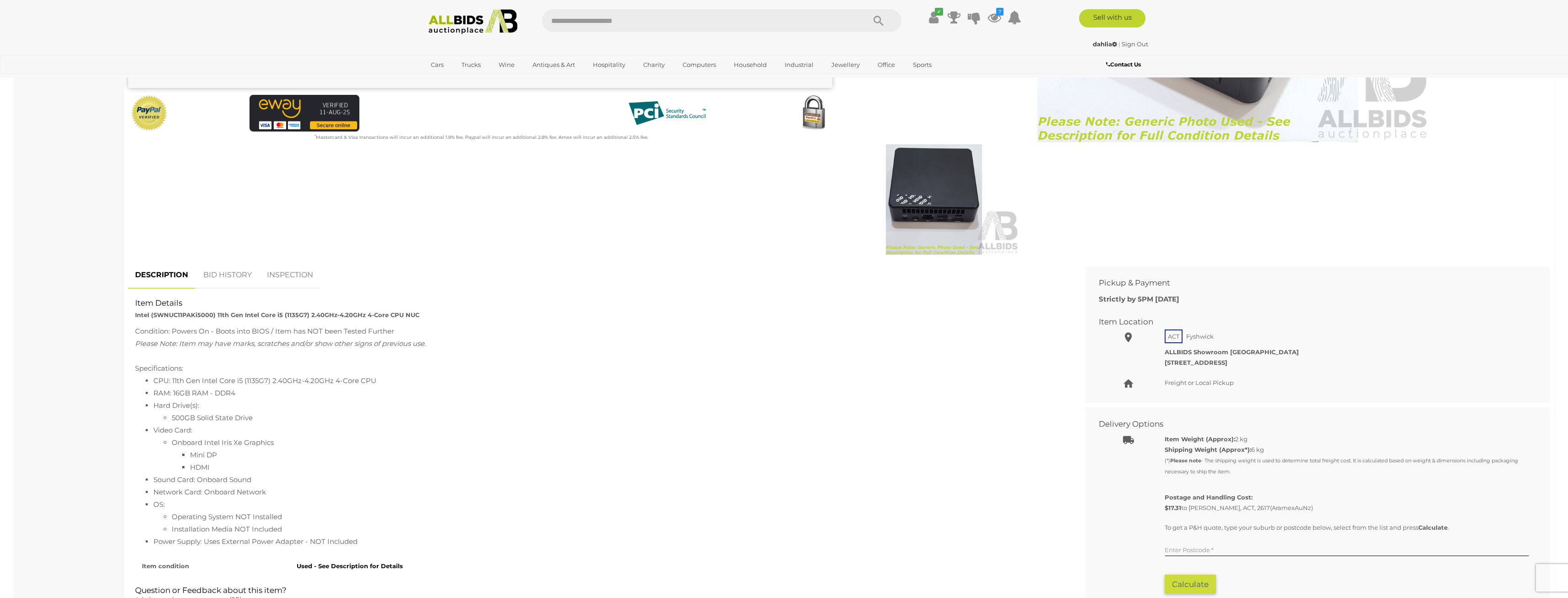
click at [186, 313] on strong "Intel (SWNUC11PAKi5000) 11th Gen Intel Core i5 (1135G7) 2.40GHz-4.20GHz 4-Core …" at bounding box center [277, 315] width 284 height 7
copy strong "SWNUC11PAKi5000"
click at [601, 399] on li "Hard Drive(s): 500GB Solid State Drive" at bounding box center [609, 411] width 911 height 25
click at [634, 448] on li "Mini DP" at bounding box center [627, 454] width 875 height 12
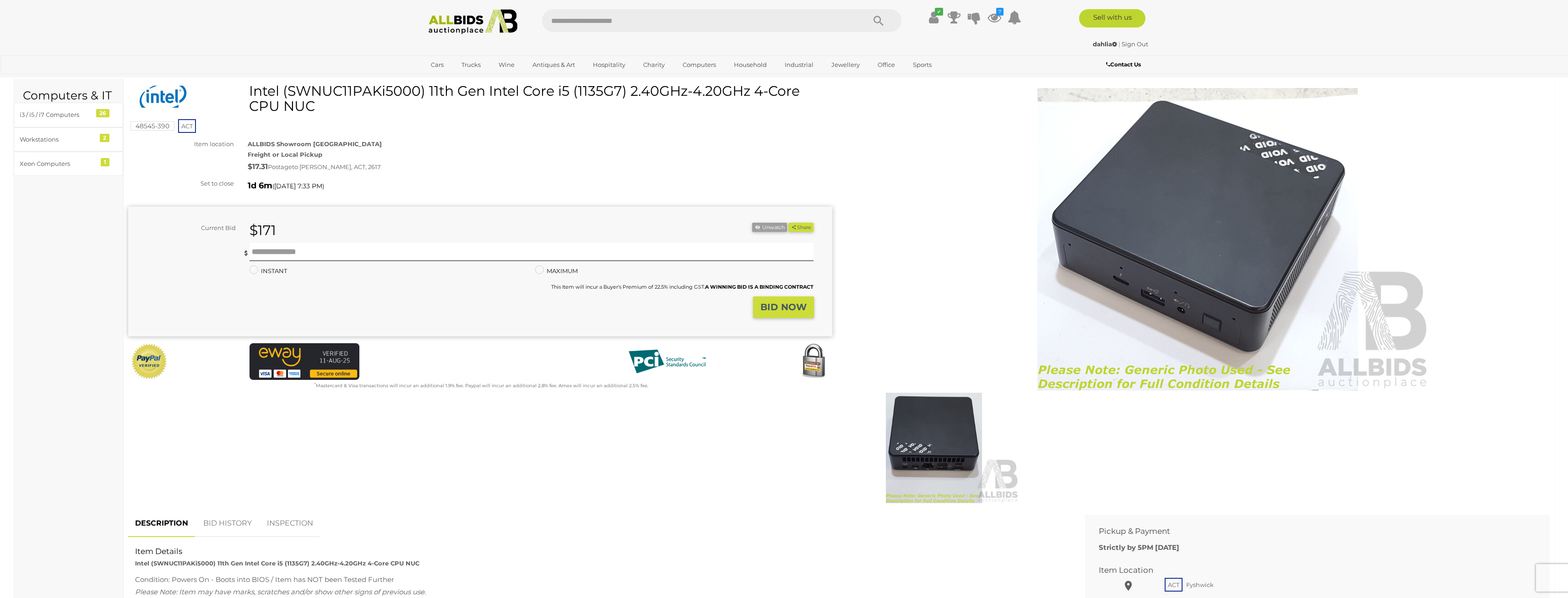
scroll to position [0, 0]
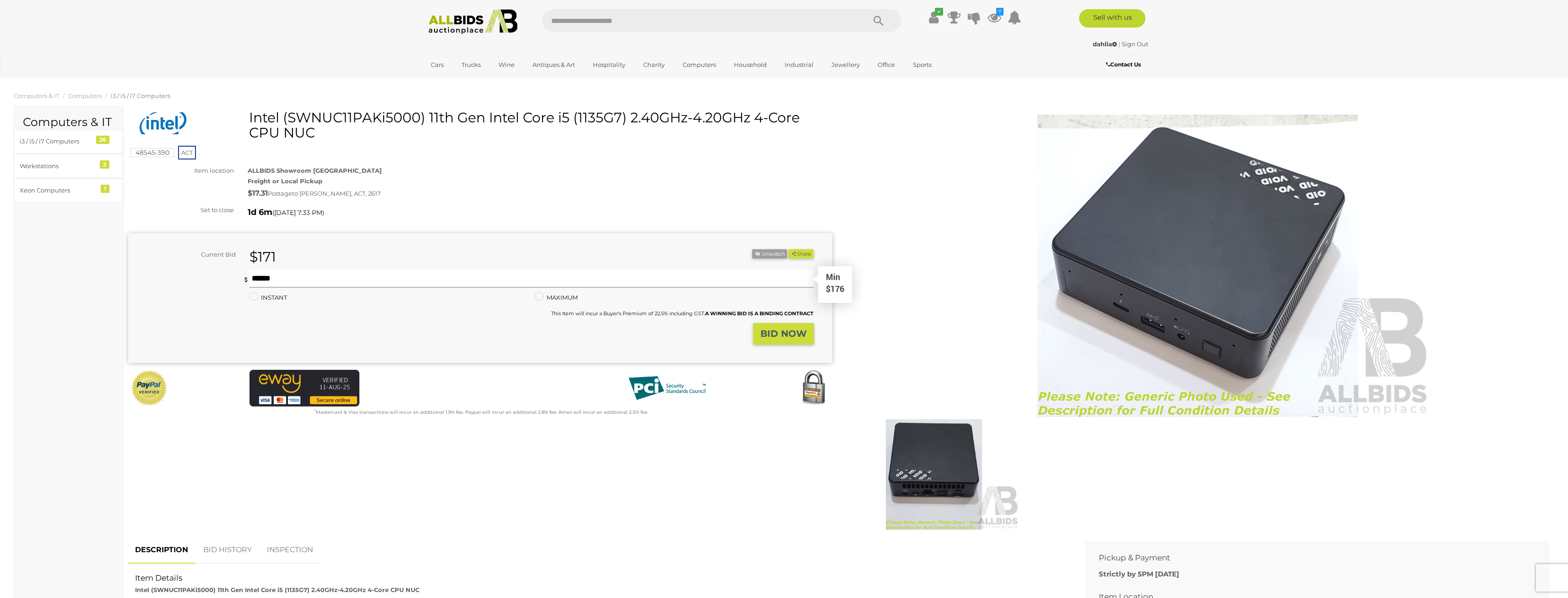
click at [324, 275] on input "text" at bounding box center [531, 278] width 564 height 18
type input "***"
click at [785, 332] on strong "BID NOW" at bounding box center [783, 334] width 46 height 11
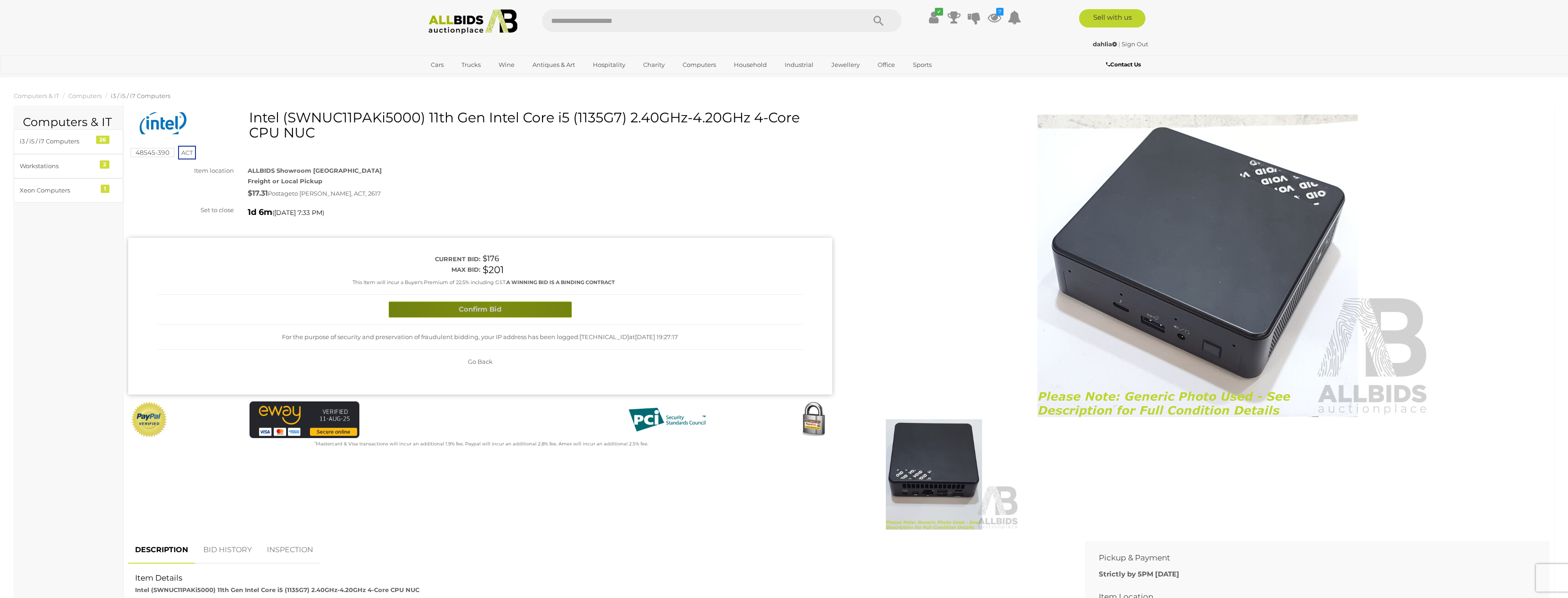
click at [491, 311] on button "Confirm Bid" at bounding box center [480, 309] width 183 height 16
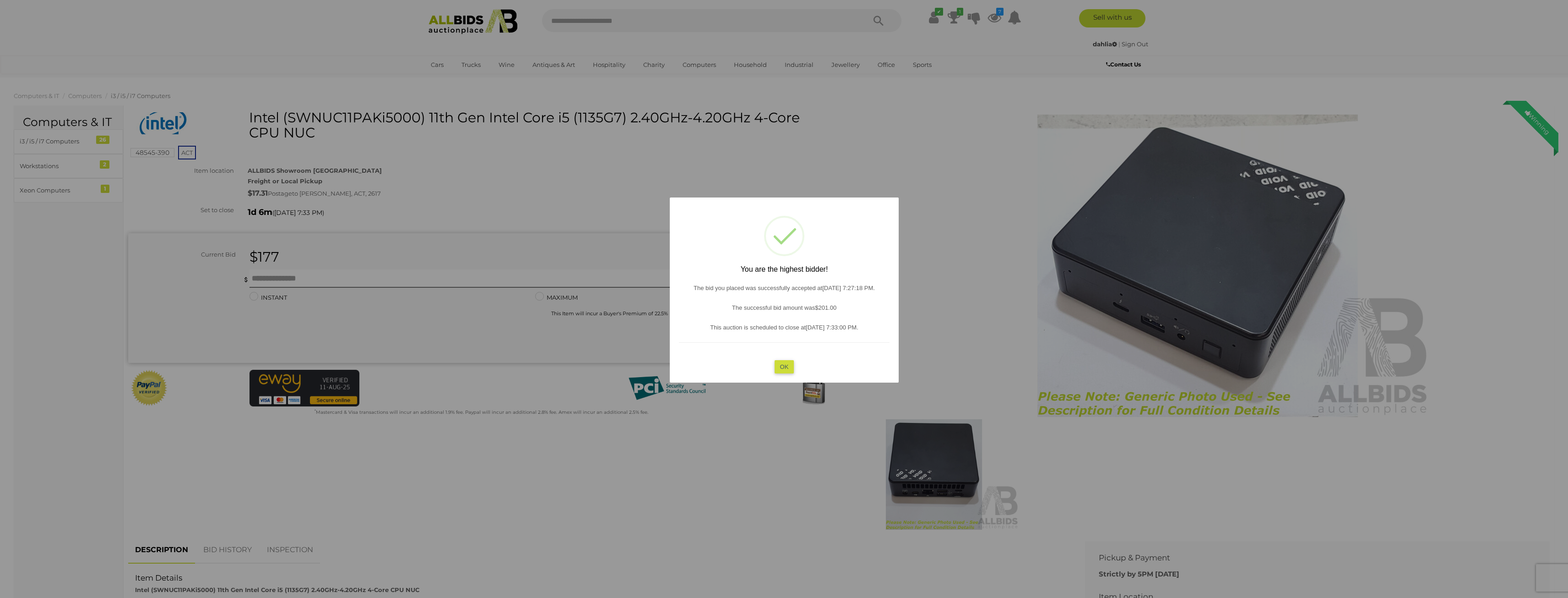
click at [777, 366] on button "OK" at bounding box center [784, 366] width 19 height 13
